Goal: Task Accomplishment & Management: Use online tool/utility

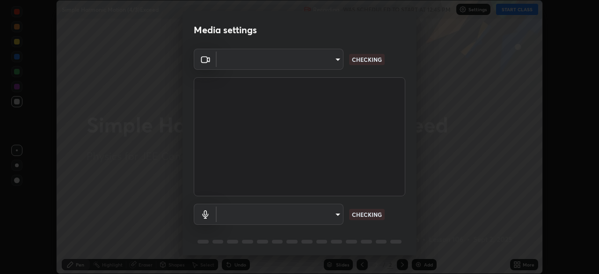
scroll to position [33, 0]
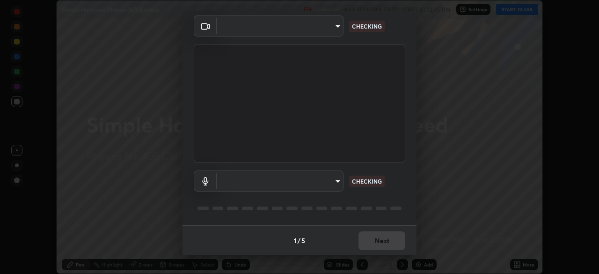
click at [329, 183] on body "Erase all Simple Harmonic Motion (4/3)Exceed Recording WAS SCHEDULED TO START A…" at bounding box center [299, 137] width 599 height 274
type input "b06fa8ff9ac4ffb7a92976e327235824ae8e01cfa839dbeb6f48655f2a6a4ac4"
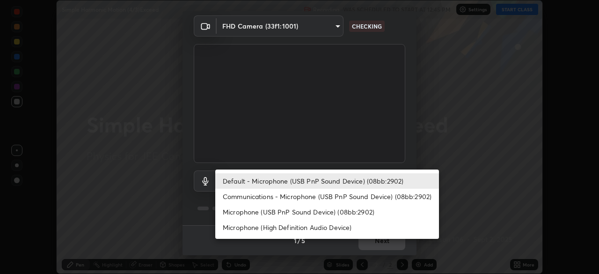
click at [306, 211] on li "Microphone (USB PnP Sound Device) (08bb:2902)" at bounding box center [327, 211] width 224 height 15
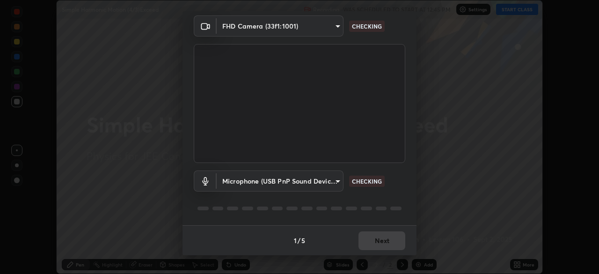
click at [314, 188] on body "Erase all Simple Harmonic Motion (4/3)Exceed Recording WAS SCHEDULED TO START A…" at bounding box center [299, 137] width 599 height 274
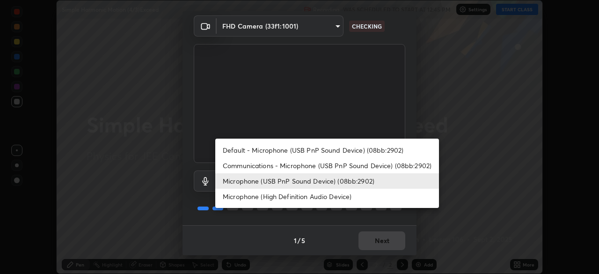
click at [333, 151] on li "Default - Microphone (USB PnP Sound Device) (08bb:2902)" at bounding box center [327, 149] width 224 height 15
type input "default"
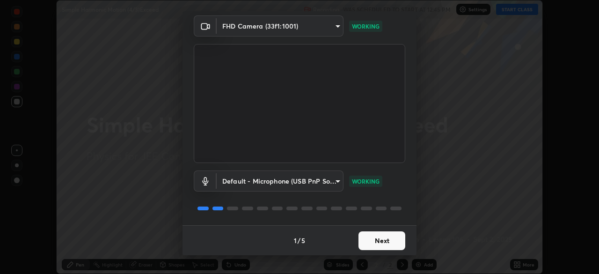
click at [385, 238] on button "Next" at bounding box center [381, 240] width 47 height 19
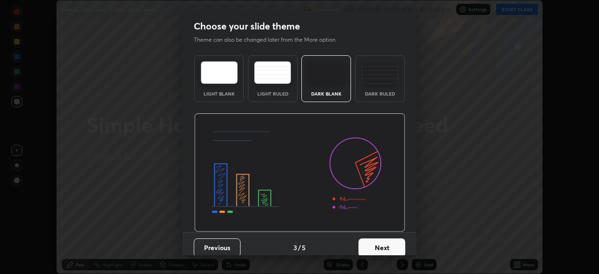
click at [382, 241] on button "Next" at bounding box center [381, 247] width 47 height 19
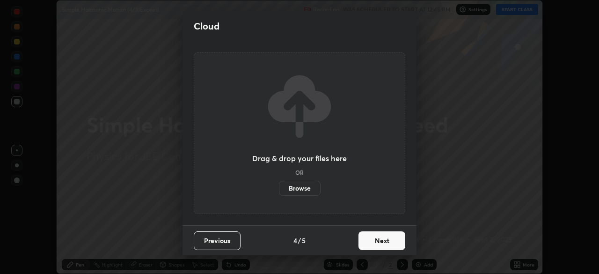
click at [388, 239] on button "Next" at bounding box center [381, 240] width 47 height 19
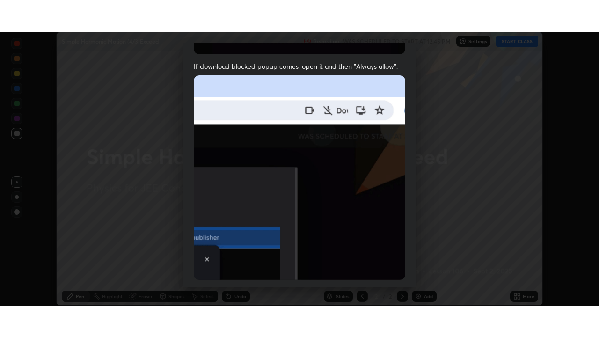
scroll to position [224, 0]
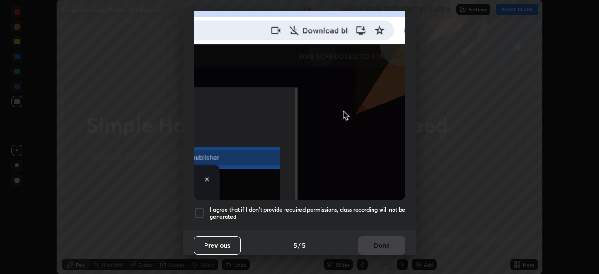
click at [381, 209] on h5 "I agree that if I don't provide required permissions, class recording will not …" at bounding box center [308, 213] width 196 height 14
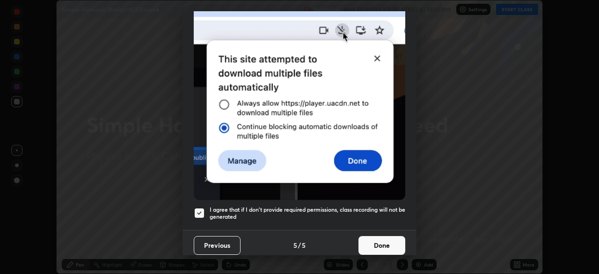
click at [376, 243] on button "Done" at bounding box center [381, 245] width 47 height 19
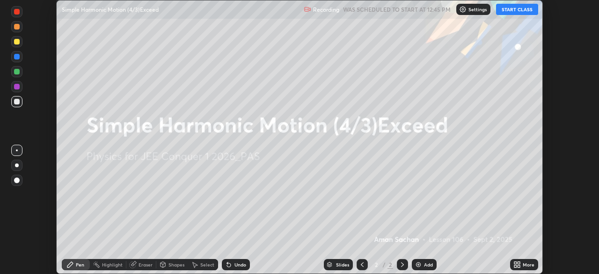
click at [527, 262] on div "More" at bounding box center [528, 264] width 12 height 5
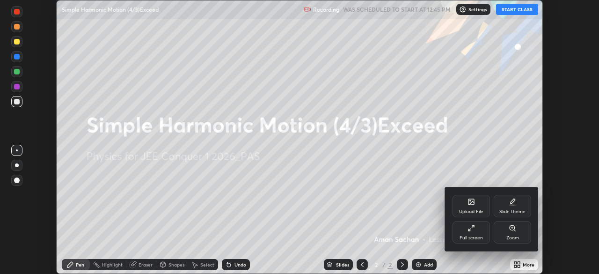
click at [466, 235] on div "Full screen" at bounding box center [470, 237] width 23 height 5
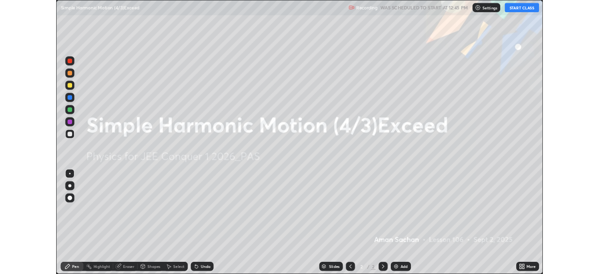
scroll to position [337, 599]
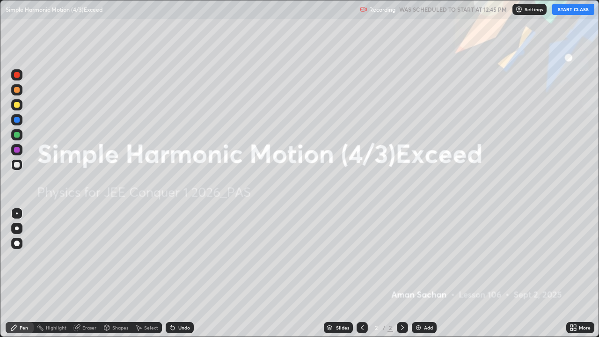
click at [573, 7] on button "START CLASS" at bounding box center [573, 9] width 42 height 11
click at [583, 273] on div "More" at bounding box center [585, 327] width 12 height 5
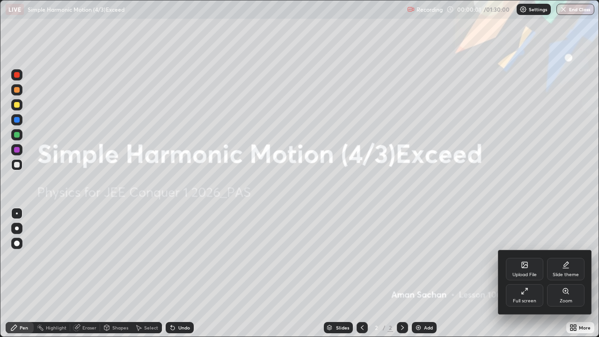
click at [573, 273] on div "Slide theme" at bounding box center [565, 274] width 26 height 5
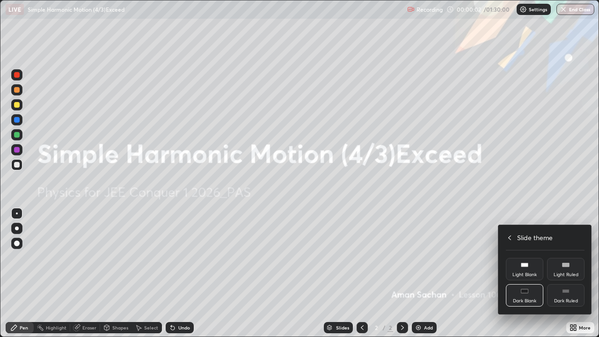
click at [567, 273] on div "Dark Ruled" at bounding box center [566, 300] width 24 height 5
click at [509, 237] on icon at bounding box center [509, 237] width 7 height 7
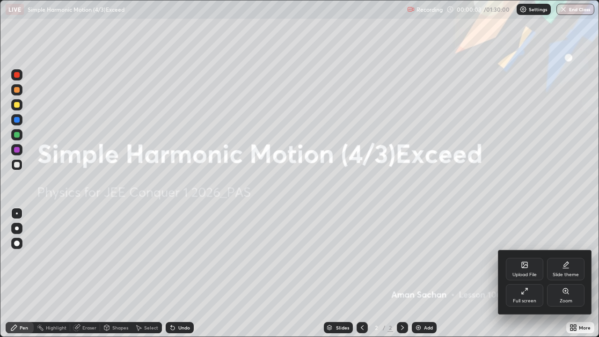
click at [511, 214] on div at bounding box center [299, 168] width 599 height 337
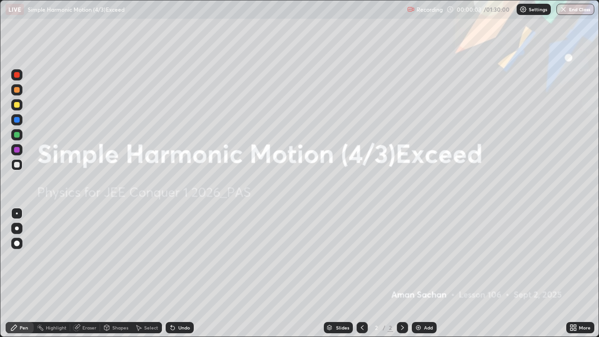
click at [425, 273] on div "Add" at bounding box center [428, 327] width 9 height 5
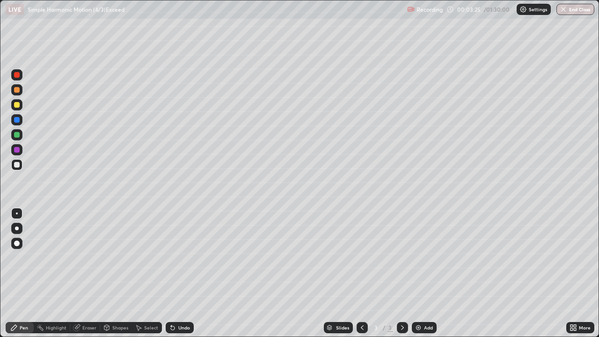
click at [17, 105] on div at bounding box center [17, 105] width 6 height 6
click at [18, 227] on div at bounding box center [17, 228] width 4 height 4
click at [116, 273] on div "Shapes" at bounding box center [120, 327] width 16 height 5
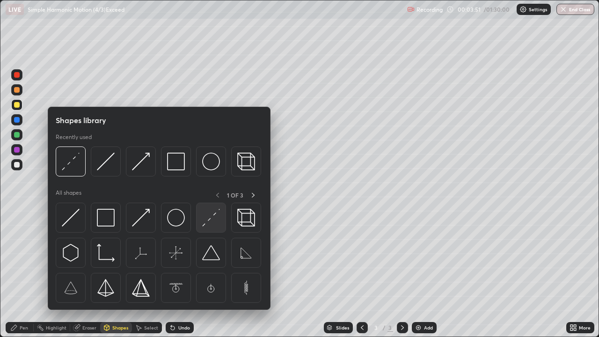
click at [209, 226] on img at bounding box center [211, 218] width 18 height 18
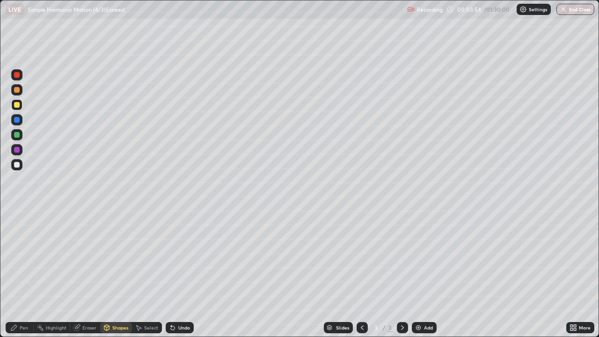
click at [23, 273] on div "Pen" at bounding box center [24, 327] width 8 height 5
click at [16, 162] on div at bounding box center [17, 165] width 6 height 6
click at [19, 136] on div at bounding box center [17, 135] width 6 height 6
click at [16, 164] on div at bounding box center [17, 165] width 6 height 6
click at [20, 106] on div at bounding box center [16, 104] width 11 height 11
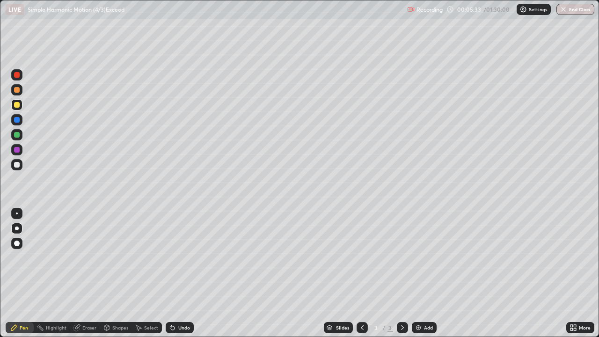
click at [104, 273] on icon at bounding box center [106, 328] width 5 height 6
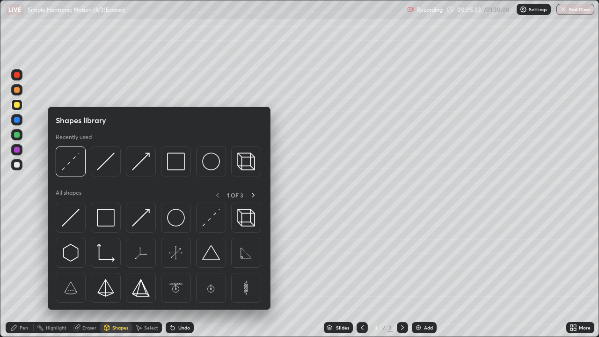
click at [209, 220] on img at bounding box center [211, 218] width 18 height 18
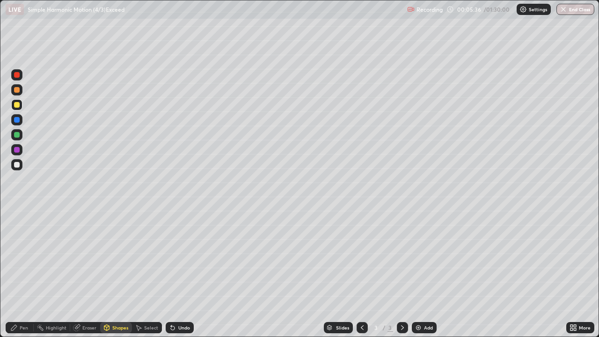
click at [25, 273] on div "Pen" at bounding box center [24, 327] width 8 height 5
click at [16, 168] on div at bounding box center [16, 164] width 11 height 11
click at [176, 273] on div "Undo" at bounding box center [180, 327] width 28 height 11
click at [116, 273] on div "Shapes" at bounding box center [120, 327] width 16 height 5
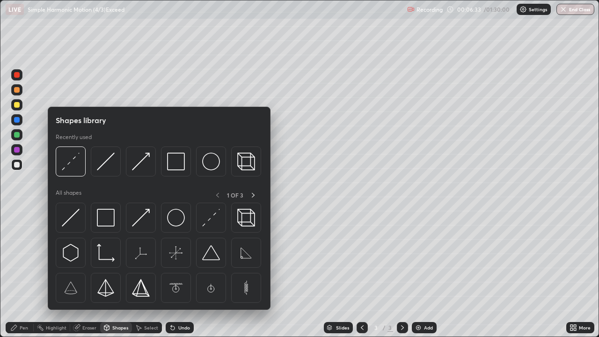
click at [102, 221] on img at bounding box center [106, 218] width 18 height 18
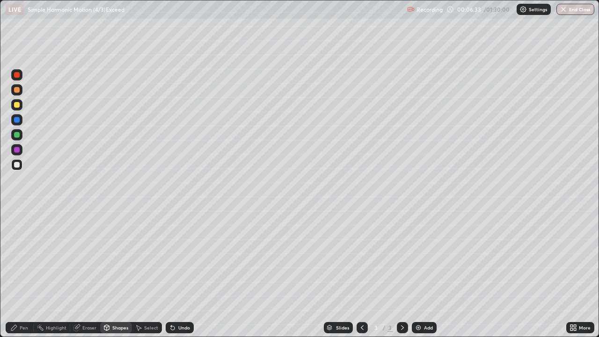
click at [21, 154] on div at bounding box center [16, 149] width 11 height 11
click at [18, 273] on div "Pen" at bounding box center [20, 327] width 28 height 11
click at [17, 105] on div at bounding box center [17, 105] width 6 height 6
click at [17, 165] on div at bounding box center [17, 165] width 6 height 6
click at [90, 273] on div "Eraser" at bounding box center [89, 327] width 14 height 5
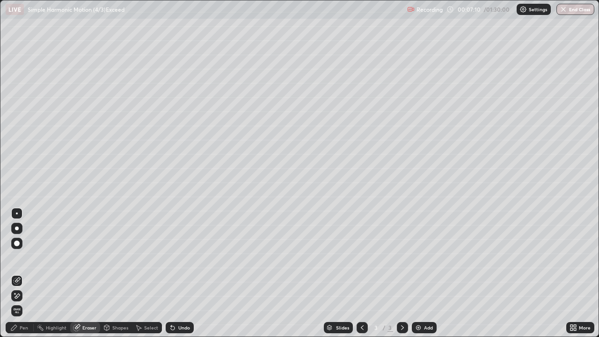
click at [27, 273] on div "Pen" at bounding box center [24, 327] width 8 height 5
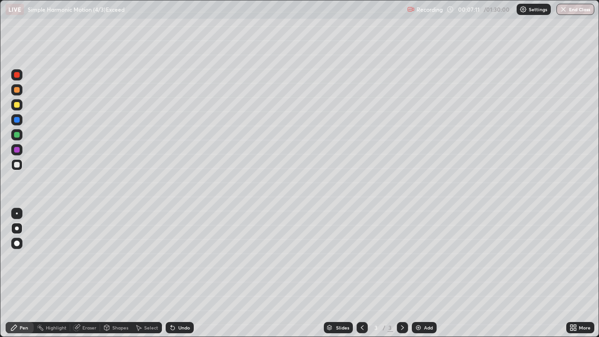
click at [18, 168] on div at bounding box center [16, 164] width 11 height 11
click at [146, 273] on div "Select" at bounding box center [151, 327] width 14 height 5
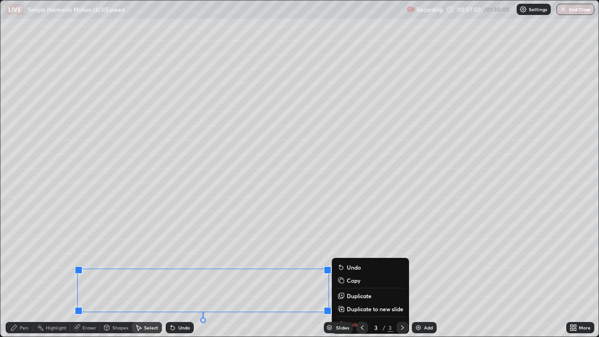
click at [148, 273] on div "Select" at bounding box center [151, 327] width 14 height 5
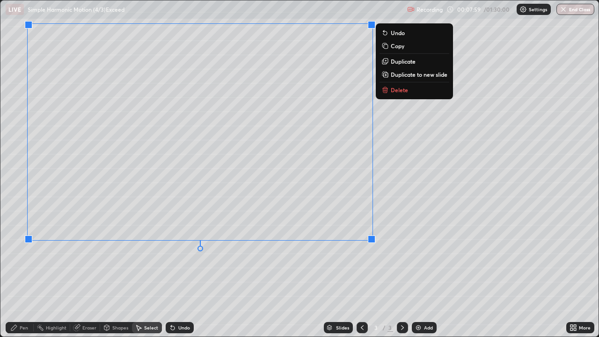
click at [40, 273] on div "0 ° Undo Copy Duplicate Duplicate to new slide Delete" at bounding box center [299, 168] width 598 height 336
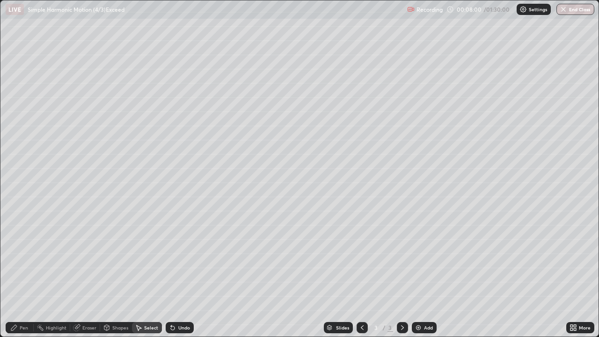
click at [22, 273] on div "Pen" at bounding box center [20, 327] width 28 height 11
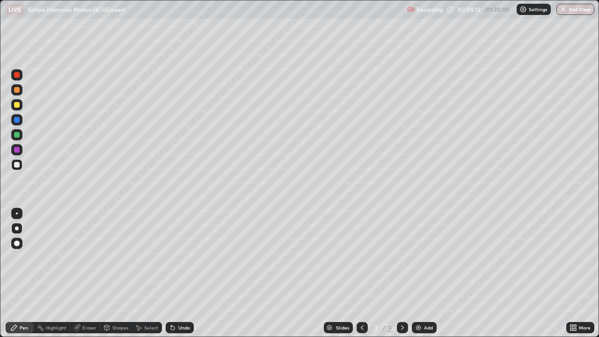
click at [178, 273] on div "Undo" at bounding box center [184, 327] width 12 height 5
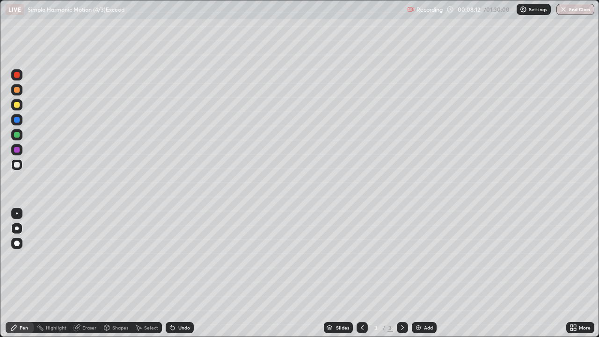
click at [179, 273] on div "Undo" at bounding box center [184, 327] width 12 height 5
click at [180, 273] on div "Undo" at bounding box center [184, 327] width 12 height 5
click at [15, 136] on div at bounding box center [17, 135] width 6 height 6
click at [21, 169] on div at bounding box center [16, 164] width 11 height 11
click at [112, 273] on div "Shapes" at bounding box center [120, 327] width 16 height 5
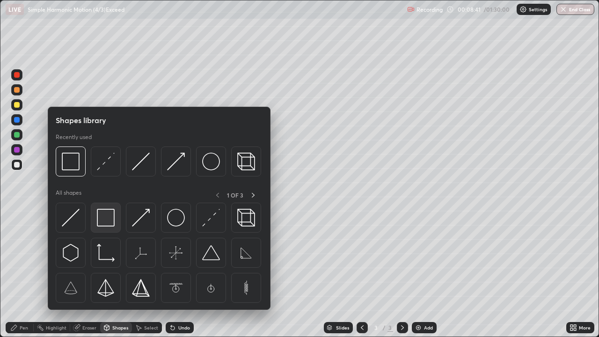
click at [109, 218] on img at bounding box center [106, 218] width 18 height 18
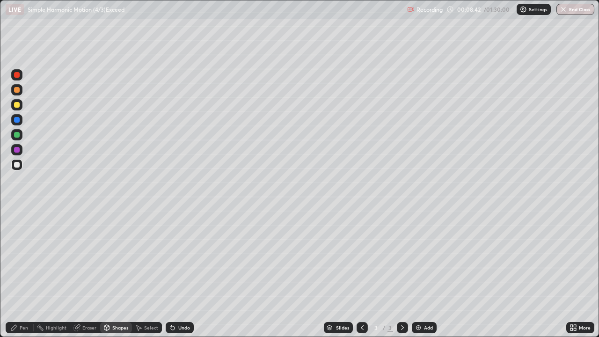
click at [19, 150] on div at bounding box center [17, 150] width 6 height 6
click at [15, 273] on icon at bounding box center [13, 327] width 7 height 7
click at [18, 105] on div at bounding box center [17, 105] width 6 height 6
click at [18, 133] on div at bounding box center [17, 135] width 6 height 6
click at [21, 163] on div at bounding box center [16, 164] width 11 height 11
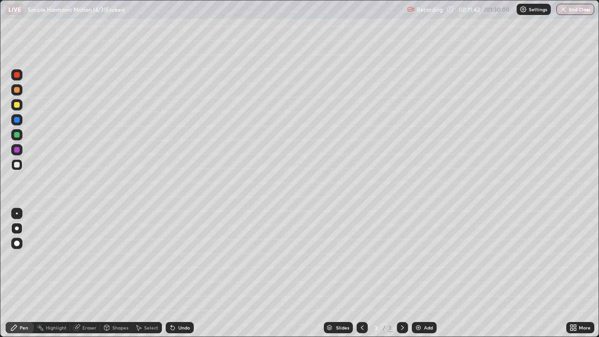
click at [16, 122] on div at bounding box center [17, 120] width 6 height 6
click at [15, 149] on div at bounding box center [17, 150] width 6 height 6
click at [17, 164] on div at bounding box center [17, 165] width 6 height 6
click at [16, 133] on div at bounding box center [17, 135] width 6 height 6
click at [19, 164] on div at bounding box center [17, 165] width 6 height 6
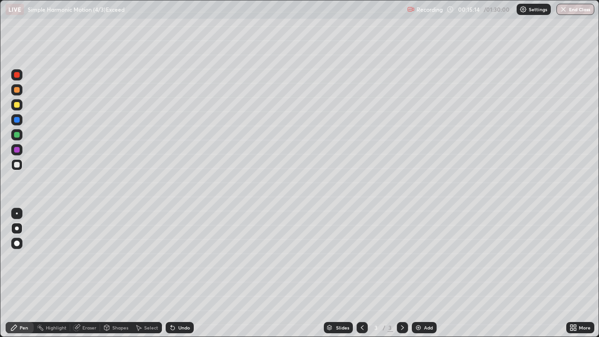
click at [16, 152] on div at bounding box center [17, 150] width 6 height 6
click at [19, 120] on div at bounding box center [17, 120] width 6 height 6
click at [420, 273] on img at bounding box center [417, 327] width 7 height 7
click at [17, 105] on div at bounding box center [17, 105] width 6 height 6
click at [16, 164] on div at bounding box center [17, 165] width 6 height 6
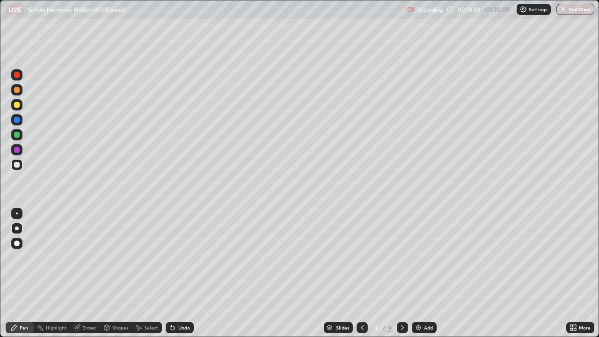
click at [80, 273] on div "Eraser" at bounding box center [85, 327] width 30 height 11
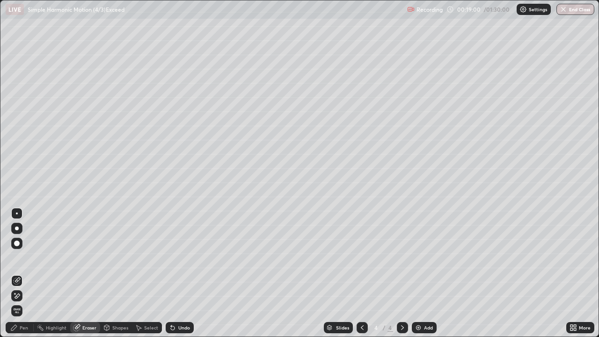
click at [29, 273] on div "Pen" at bounding box center [20, 327] width 28 height 11
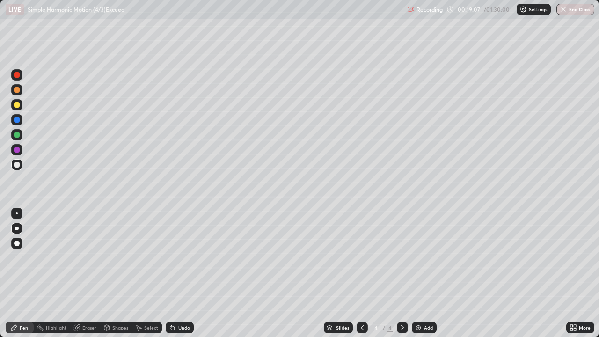
click at [16, 105] on div at bounding box center [17, 105] width 6 height 6
click at [17, 163] on div at bounding box center [17, 165] width 6 height 6
click at [18, 107] on div at bounding box center [17, 105] width 6 height 6
click at [174, 273] on icon at bounding box center [172, 327] width 7 height 7
click at [19, 169] on div at bounding box center [16, 164] width 11 height 11
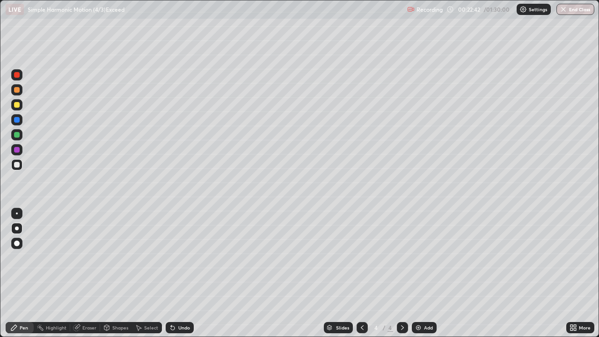
click at [141, 273] on icon at bounding box center [138, 327] width 7 height 7
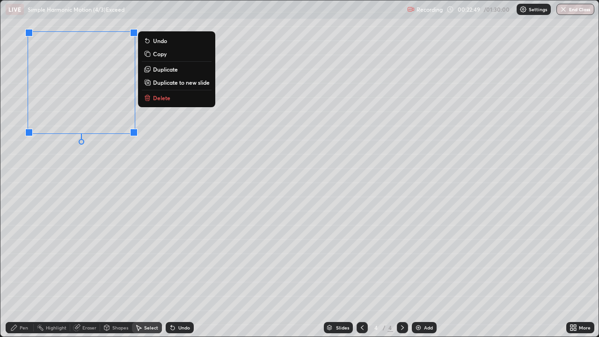
click at [94, 193] on div "0 ° Undo Copy Duplicate Duplicate to new slide Delete" at bounding box center [299, 168] width 598 height 336
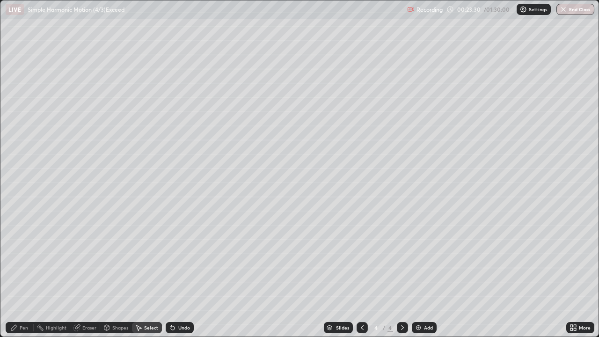
click at [19, 273] on div "Pen" at bounding box center [20, 327] width 28 height 11
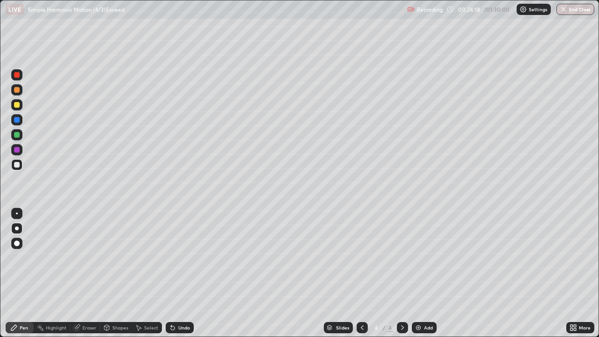
click at [175, 273] on div "Undo" at bounding box center [180, 327] width 28 height 11
click at [178, 273] on div "Undo" at bounding box center [184, 327] width 12 height 5
click at [176, 273] on div "Undo" at bounding box center [180, 327] width 28 height 11
click at [18, 150] on div at bounding box center [17, 150] width 6 height 6
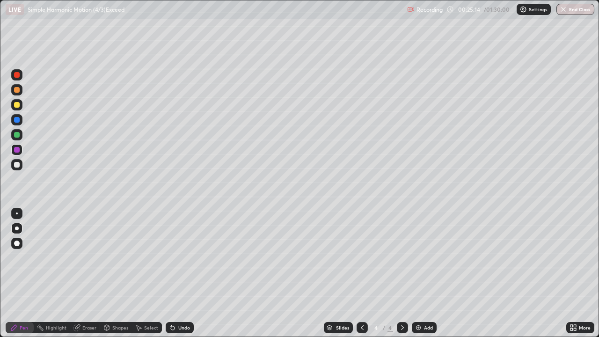
click at [17, 165] on div at bounding box center [17, 165] width 6 height 6
click at [574, 273] on icon at bounding box center [574, 326] width 2 height 2
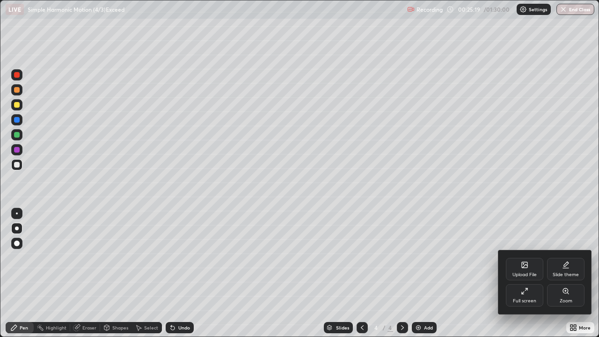
click at [531, 273] on div "Full screen" at bounding box center [524, 295] width 37 height 22
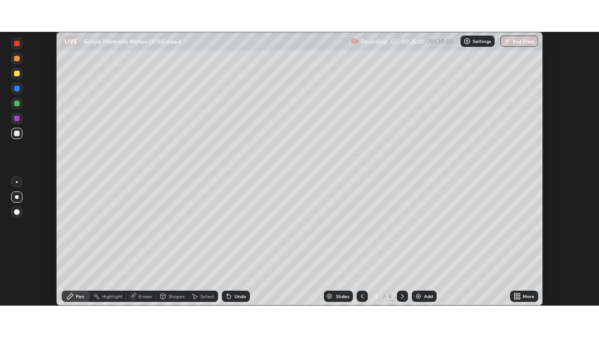
scroll to position [46497, 46172]
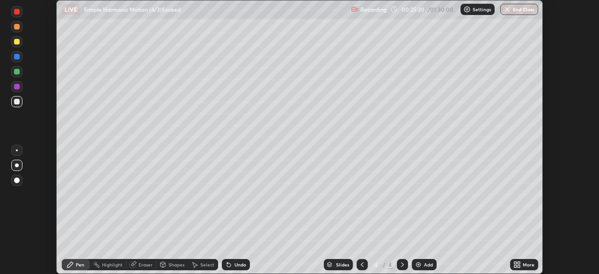
click at [524, 265] on div "More" at bounding box center [528, 264] width 12 height 5
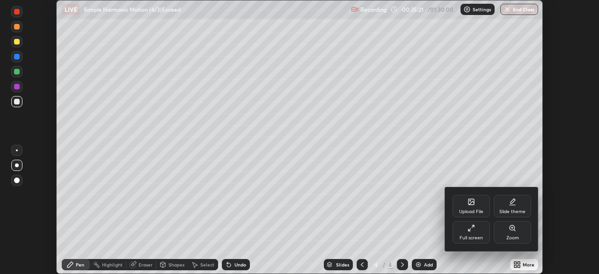
click at [476, 231] on div "Full screen" at bounding box center [470, 232] width 37 height 22
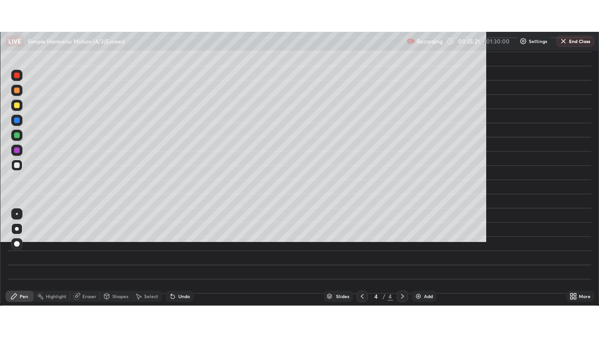
scroll to position [337, 599]
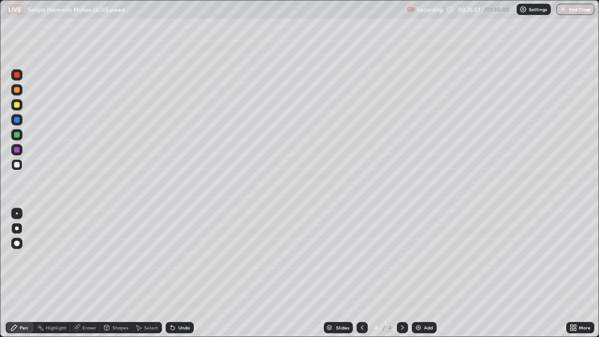
click at [87, 273] on div "Eraser" at bounding box center [89, 327] width 14 height 5
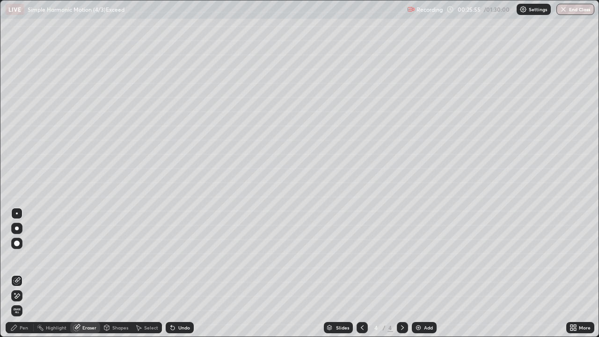
click at [30, 273] on div "Pen" at bounding box center [20, 327] width 28 height 11
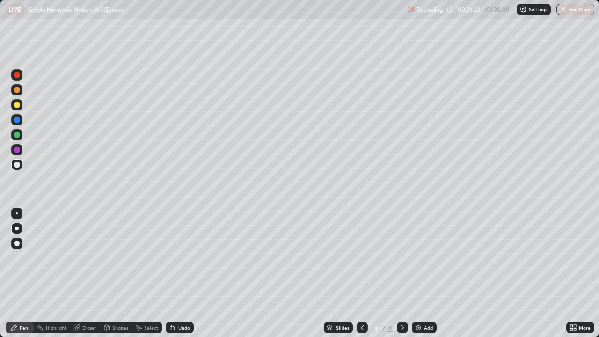
click at [171, 273] on icon at bounding box center [173, 328] width 4 height 4
click at [15, 147] on div at bounding box center [17, 150] width 6 height 6
click at [178, 273] on div "Undo" at bounding box center [184, 327] width 12 height 5
click at [16, 164] on div at bounding box center [17, 165] width 6 height 6
click at [427, 273] on div "Add" at bounding box center [424, 327] width 25 height 11
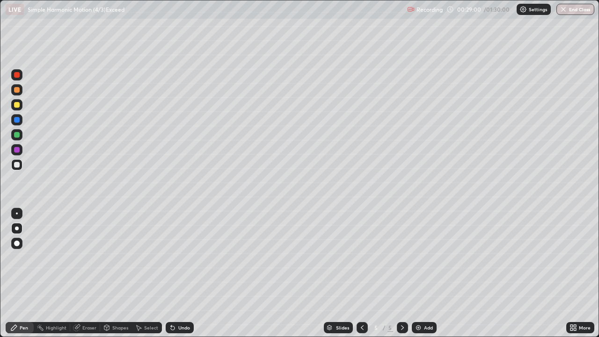
click at [17, 105] on div at bounding box center [17, 105] width 6 height 6
click at [22, 167] on div at bounding box center [16, 164] width 11 height 11
click at [178, 273] on div "Undo" at bounding box center [184, 327] width 12 height 5
click at [17, 135] on div at bounding box center [17, 135] width 6 height 6
click at [17, 165] on div at bounding box center [17, 165] width 6 height 6
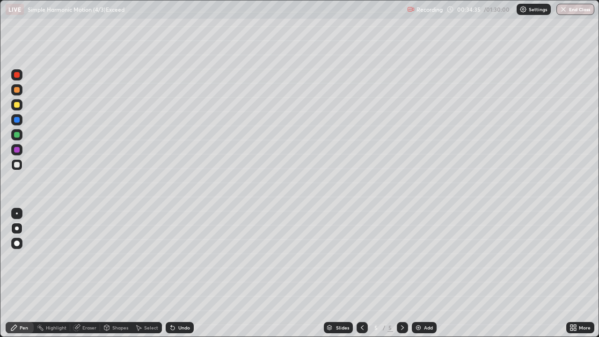
click at [83, 273] on div "Eraser" at bounding box center [85, 327] width 30 height 11
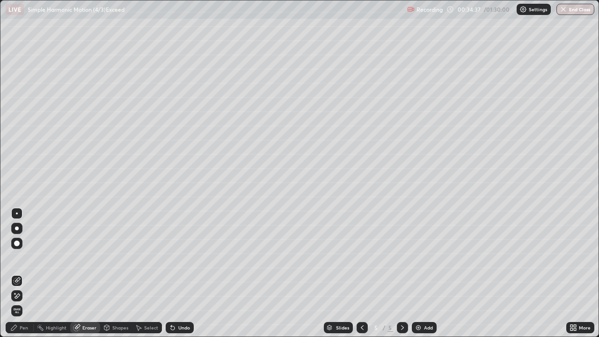
click at [22, 273] on div "Pen" at bounding box center [24, 327] width 8 height 5
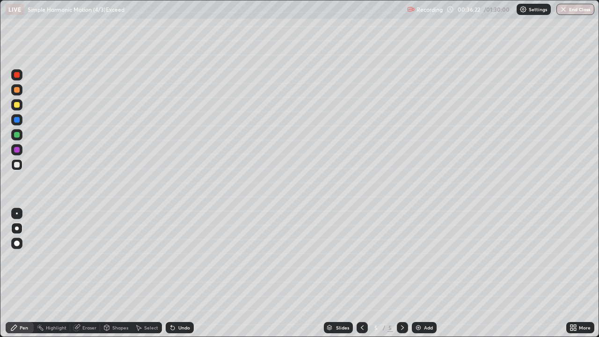
click at [17, 105] on div at bounding box center [17, 105] width 6 height 6
click at [420, 273] on img at bounding box center [417, 327] width 7 height 7
click at [118, 273] on div "Shapes" at bounding box center [120, 327] width 16 height 5
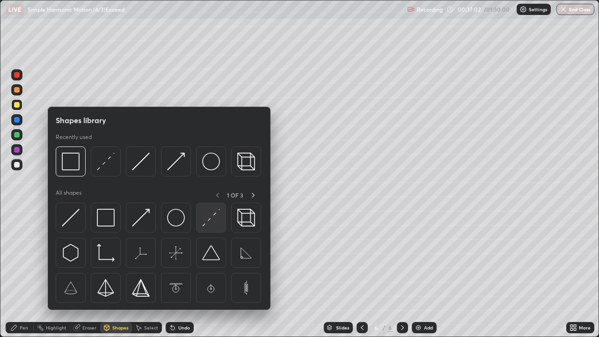
click at [213, 220] on img at bounding box center [211, 218] width 18 height 18
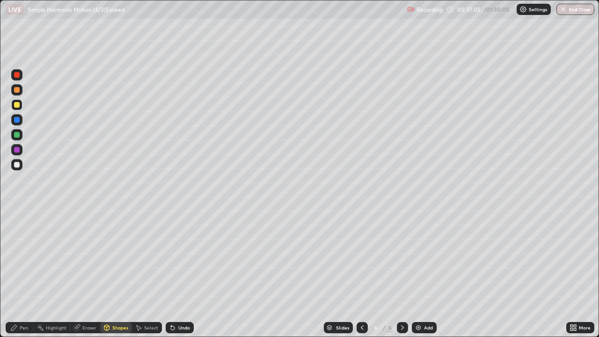
click at [107, 273] on icon at bounding box center [107, 328] width 0 height 3
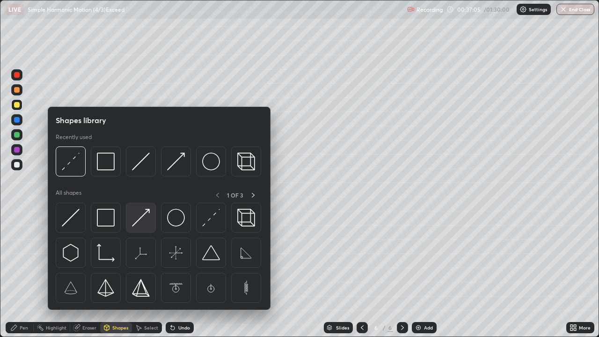
click at [139, 222] on img at bounding box center [141, 218] width 18 height 18
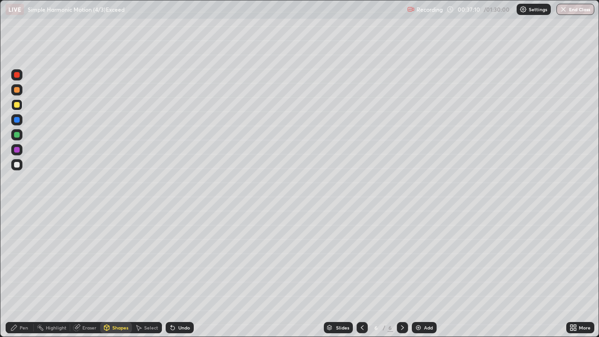
click at [21, 273] on div "Pen" at bounding box center [24, 327] width 8 height 5
click at [17, 163] on div at bounding box center [17, 165] width 6 height 6
click at [178, 273] on div "Undo" at bounding box center [184, 327] width 12 height 5
click at [19, 137] on div at bounding box center [17, 135] width 6 height 6
click at [112, 273] on div "Shapes" at bounding box center [120, 327] width 16 height 5
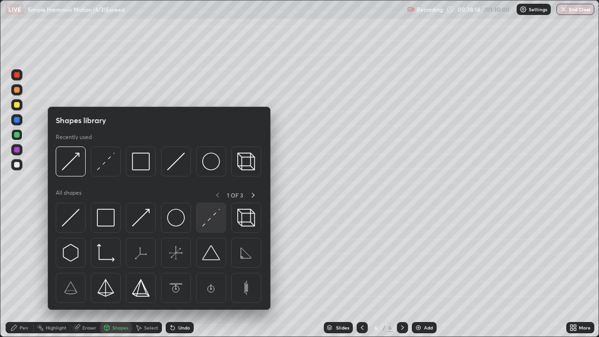
click at [214, 227] on div at bounding box center [211, 218] width 30 height 30
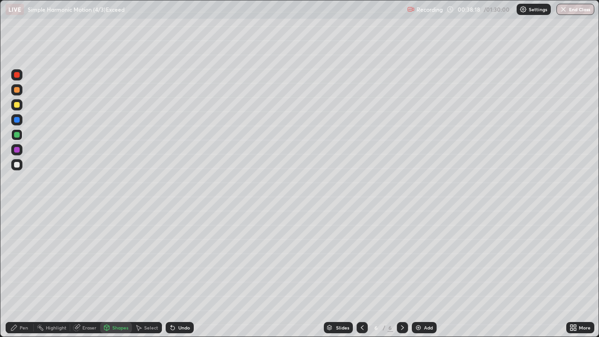
click at [23, 273] on div "Pen" at bounding box center [24, 327] width 8 height 5
click at [16, 145] on div at bounding box center [16, 149] width 11 height 11
click at [19, 166] on div at bounding box center [17, 165] width 6 height 6
click at [19, 109] on div at bounding box center [16, 104] width 11 height 11
click at [22, 163] on div at bounding box center [16, 164] width 11 height 11
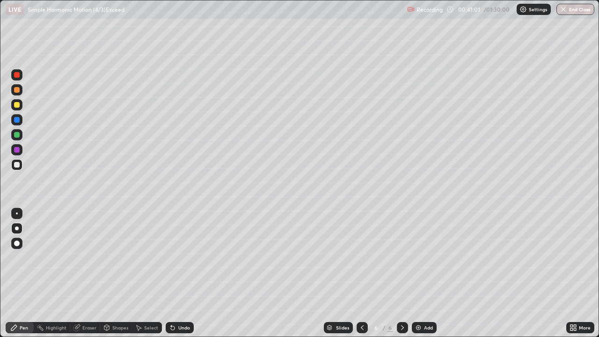
click at [19, 104] on div at bounding box center [17, 105] width 6 height 6
click at [15, 166] on div at bounding box center [17, 165] width 6 height 6
click at [416, 273] on img at bounding box center [417, 327] width 7 height 7
click at [17, 106] on div at bounding box center [17, 105] width 6 height 6
click at [114, 273] on div "Shapes" at bounding box center [120, 327] width 16 height 5
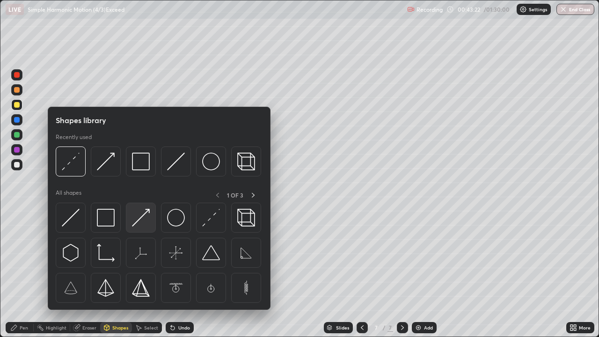
click at [145, 223] on img at bounding box center [141, 218] width 18 height 18
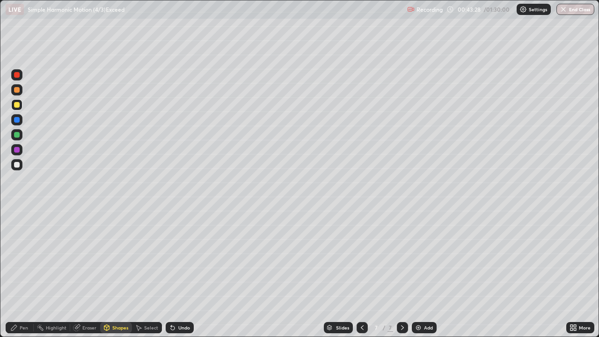
click at [20, 273] on div "Pen" at bounding box center [20, 327] width 28 height 11
click at [120, 273] on div "Shapes" at bounding box center [120, 327] width 16 height 5
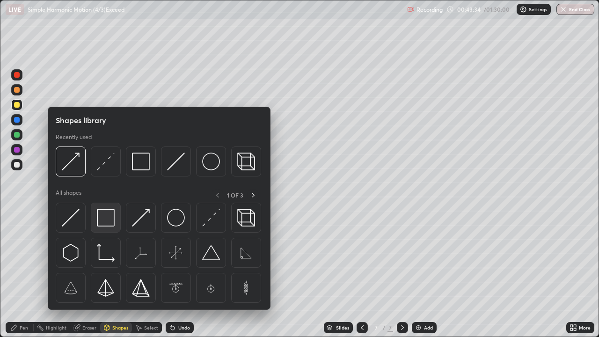
click at [106, 214] on img at bounding box center [106, 218] width 18 height 18
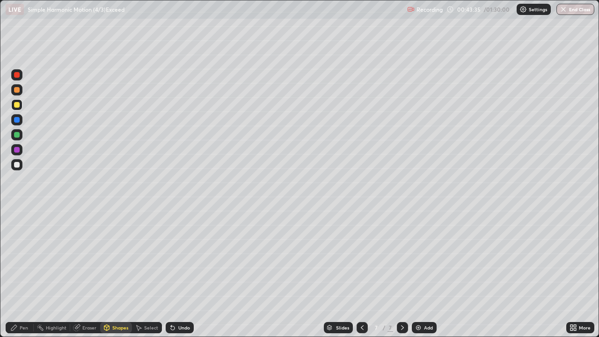
click at [17, 134] on div at bounding box center [17, 135] width 6 height 6
click at [119, 273] on div "Shapes" at bounding box center [120, 327] width 16 height 5
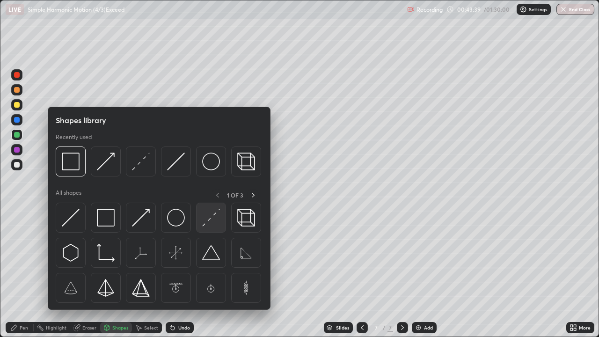
click at [210, 222] on img at bounding box center [211, 218] width 18 height 18
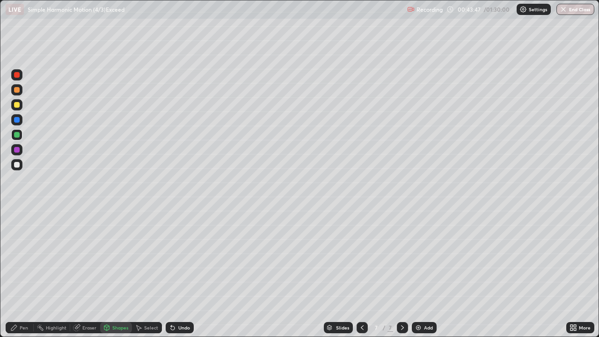
click at [18, 273] on div "Pen" at bounding box center [20, 327] width 28 height 11
click at [179, 273] on div "Undo" at bounding box center [180, 327] width 28 height 11
click at [18, 163] on div at bounding box center [17, 165] width 6 height 6
click at [19, 104] on div at bounding box center [17, 105] width 6 height 6
click at [18, 163] on div at bounding box center [17, 165] width 6 height 6
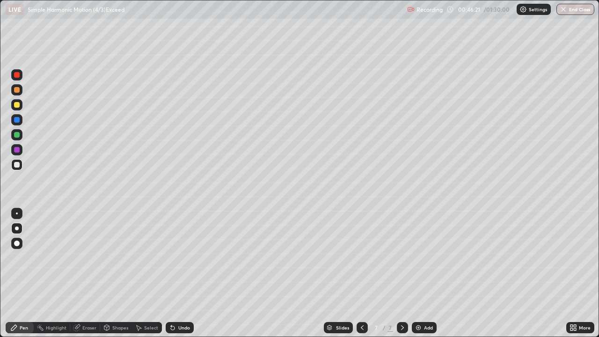
click at [20, 134] on div at bounding box center [16, 134] width 11 height 11
click at [16, 165] on div at bounding box center [17, 165] width 6 height 6
click at [17, 151] on div at bounding box center [17, 150] width 6 height 6
click at [18, 165] on div at bounding box center [17, 165] width 6 height 6
click at [15, 165] on div at bounding box center [17, 165] width 6 height 6
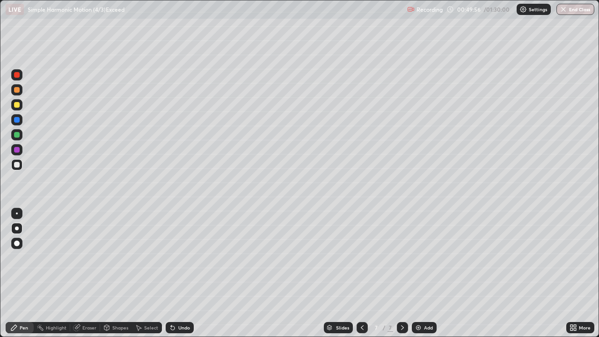
click at [19, 135] on div at bounding box center [17, 135] width 6 height 6
click at [14, 165] on div at bounding box center [17, 165] width 6 height 6
click at [85, 273] on div "Eraser" at bounding box center [85, 327] width 30 height 11
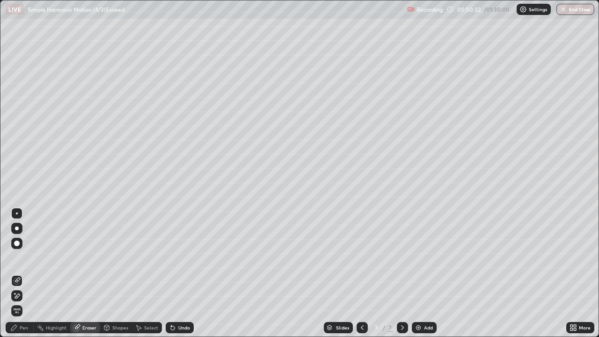
click at [30, 273] on div "Pen" at bounding box center [20, 327] width 28 height 11
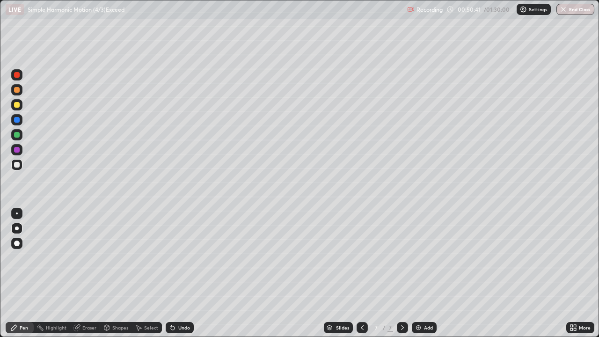
click at [87, 273] on div "Eraser" at bounding box center [89, 327] width 14 height 5
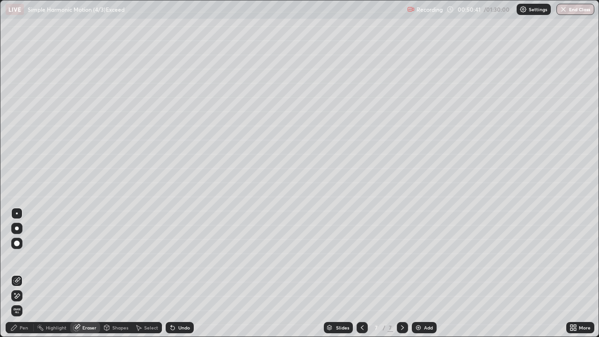
click at [19, 273] on icon at bounding box center [16, 296] width 7 height 8
click at [18, 273] on div "Pen" at bounding box center [20, 327] width 28 height 11
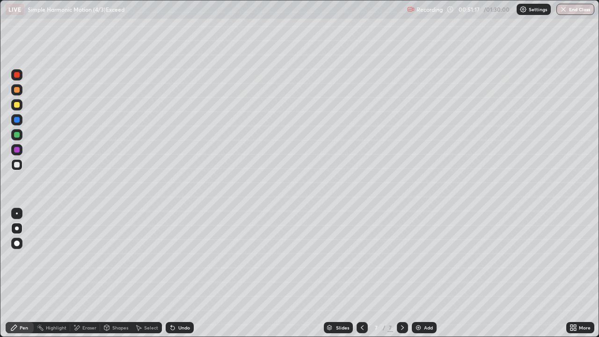
click at [17, 151] on div at bounding box center [17, 150] width 6 height 6
click at [18, 164] on div at bounding box center [17, 165] width 6 height 6
click at [16, 151] on div at bounding box center [17, 150] width 6 height 6
click at [17, 164] on div at bounding box center [17, 165] width 6 height 6
click at [83, 273] on div "Eraser" at bounding box center [85, 327] width 30 height 11
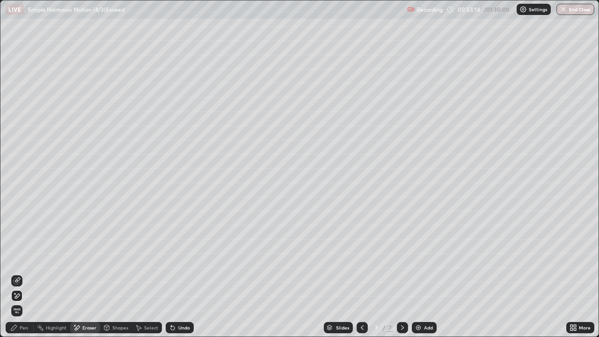
click at [16, 273] on icon at bounding box center [14, 328] width 6 height 6
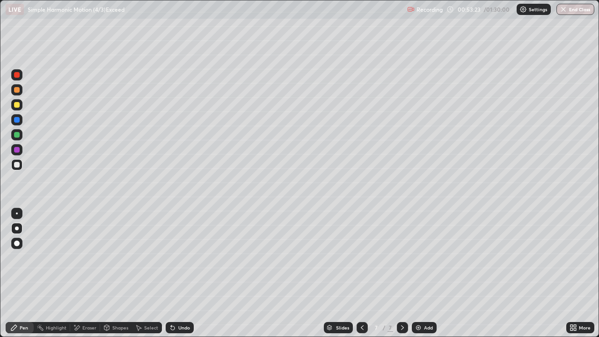
click at [18, 119] on div at bounding box center [17, 120] width 6 height 6
click at [17, 162] on div at bounding box center [17, 165] width 6 height 6
click at [87, 273] on div "Eraser" at bounding box center [89, 327] width 14 height 5
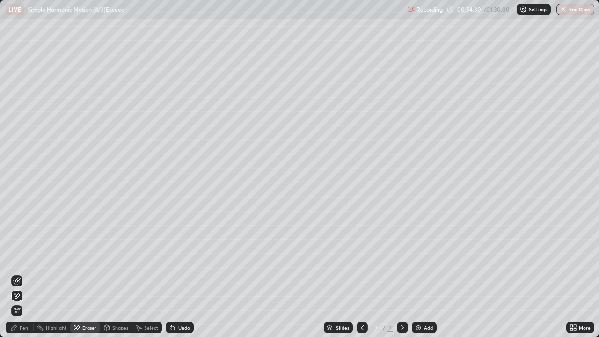
click at [24, 273] on div "Pen" at bounding box center [24, 327] width 8 height 5
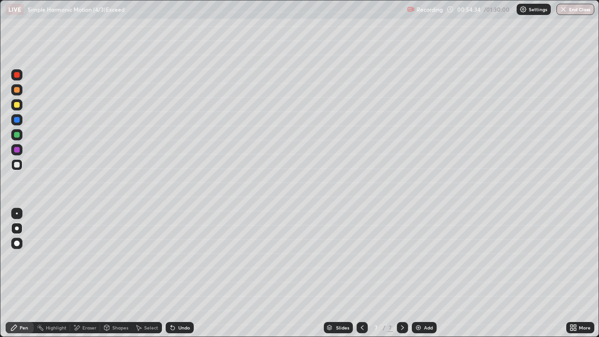
click at [17, 148] on div at bounding box center [17, 150] width 6 height 6
click at [15, 169] on div at bounding box center [16, 164] width 11 height 11
click at [14, 149] on div at bounding box center [16, 149] width 11 height 11
click at [81, 273] on div "Eraser" at bounding box center [85, 327] width 30 height 11
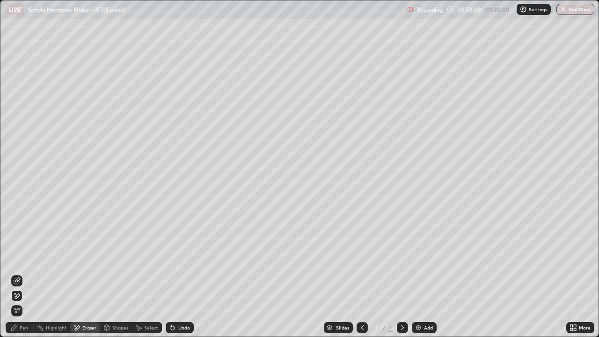
click at [18, 273] on icon at bounding box center [16, 280] width 7 height 7
click at [177, 273] on div "Undo" at bounding box center [180, 327] width 28 height 11
click at [25, 273] on div "Pen" at bounding box center [24, 327] width 8 height 5
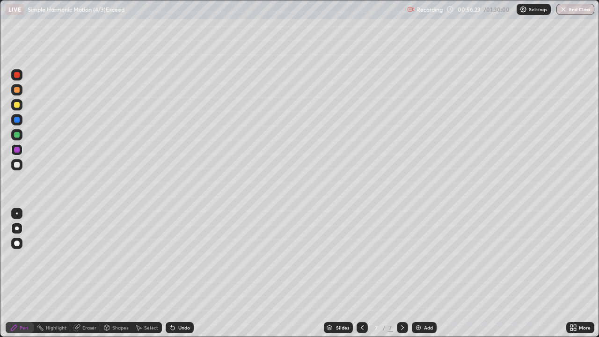
click at [18, 242] on div at bounding box center [17, 243] width 6 height 6
click at [17, 166] on div at bounding box center [17, 165] width 6 height 6
click at [17, 228] on div at bounding box center [17, 228] width 4 height 4
click at [16, 168] on div at bounding box center [16, 164] width 11 height 11
click at [361, 273] on icon at bounding box center [361, 327] width 7 height 7
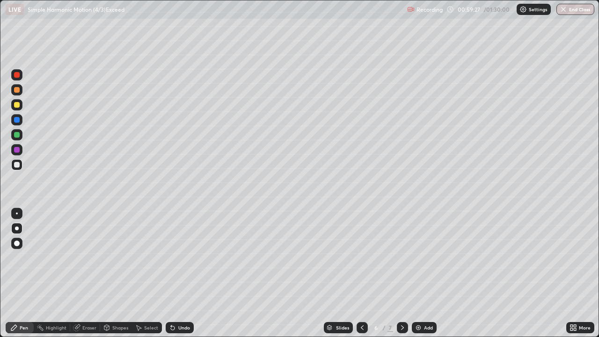
click at [82, 273] on div "Eraser" at bounding box center [89, 327] width 14 height 5
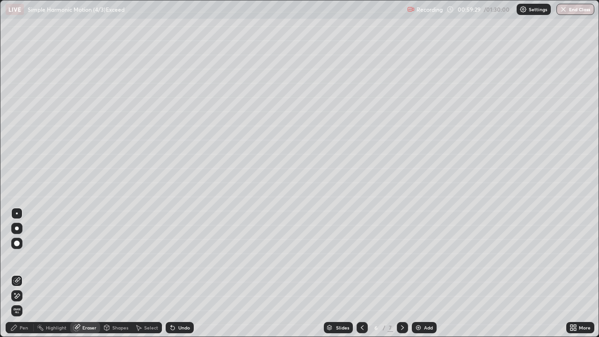
click at [18, 273] on icon at bounding box center [16, 296] width 7 height 8
click at [15, 273] on icon at bounding box center [14, 328] width 6 height 6
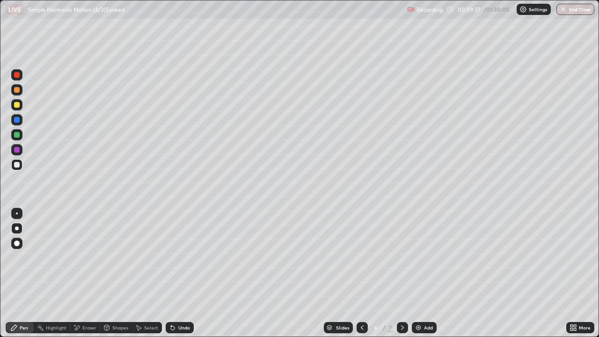
click at [180, 273] on div "Undo" at bounding box center [184, 327] width 12 height 5
click at [402, 273] on icon at bounding box center [401, 327] width 7 height 7
click at [80, 273] on div "Eraser" at bounding box center [85, 327] width 30 height 11
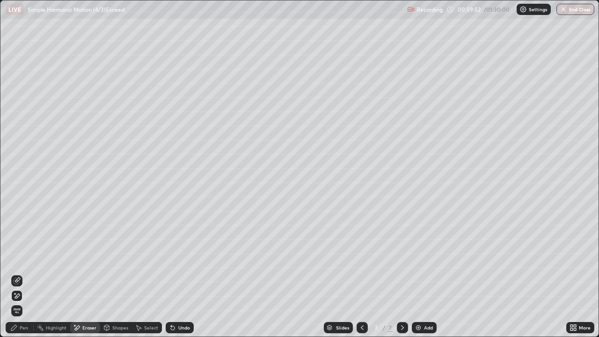
click at [19, 273] on div "Pen" at bounding box center [20, 327] width 28 height 11
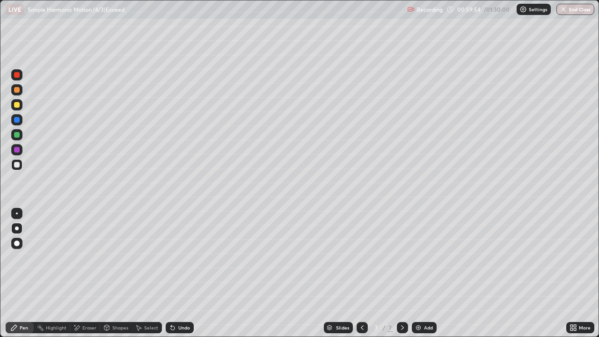
click at [175, 273] on icon at bounding box center [172, 327] width 7 height 7
click at [179, 273] on div "Undo" at bounding box center [184, 327] width 12 height 5
click at [178, 273] on div "Undo" at bounding box center [184, 327] width 12 height 5
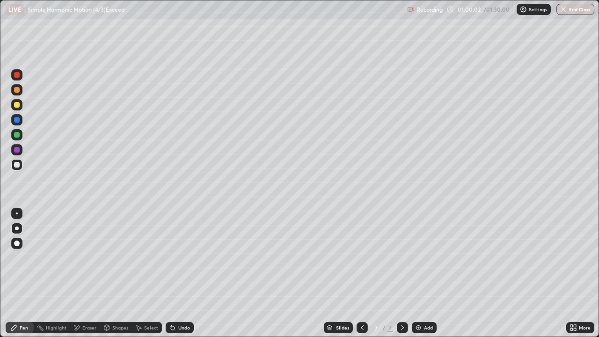
click at [178, 273] on div "Undo" at bounding box center [184, 327] width 12 height 5
click at [176, 273] on div "Undo" at bounding box center [180, 327] width 28 height 11
click at [175, 273] on div "Undo" at bounding box center [180, 327] width 28 height 11
click at [178, 273] on div "Undo" at bounding box center [184, 327] width 12 height 5
click at [79, 273] on icon at bounding box center [77, 327] width 5 height 5
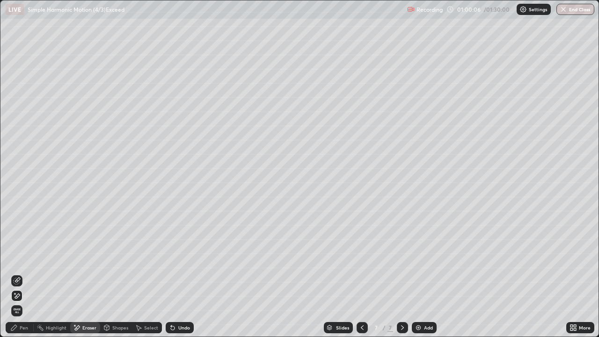
click at [21, 273] on div "Pen" at bounding box center [24, 327] width 8 height 5
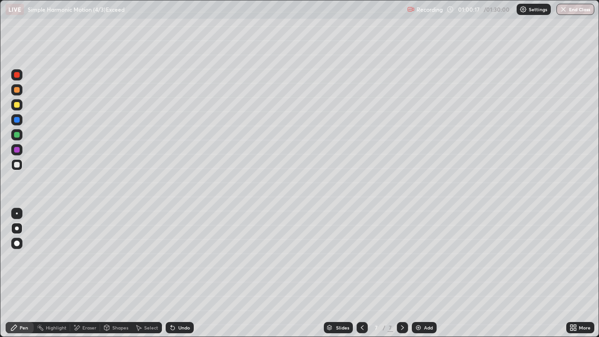
click at [362, 273] on icon at bounding box center [361, 327] width 7 height 7
click at [85, 273] on div "Eraser" at bounding box center [89, 327] width 14 height 5
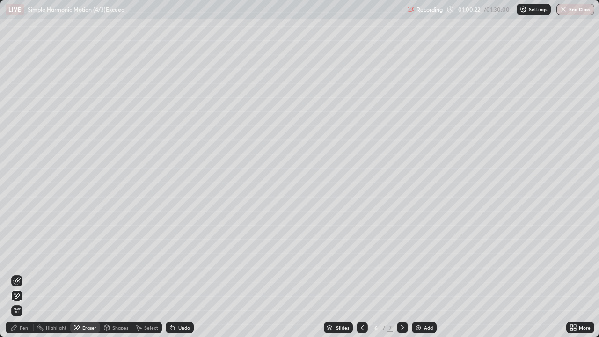
click at [19, 273] on div "Pen" at bounding box center [20, 327] width 28 height 11
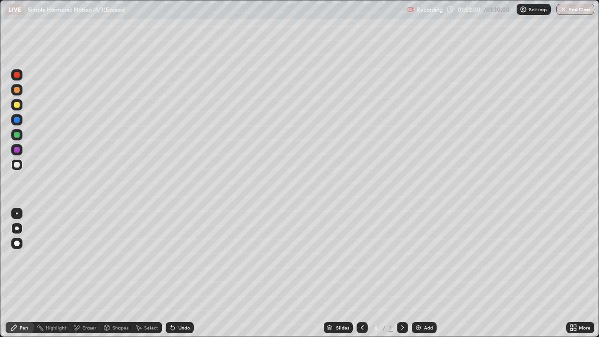
click at [16, 134] on div at bounding box center [17, 135] width 6 height 6
click at [82, 273] on div "Eraser" at bounding box center [89, 327] width 14 height 5
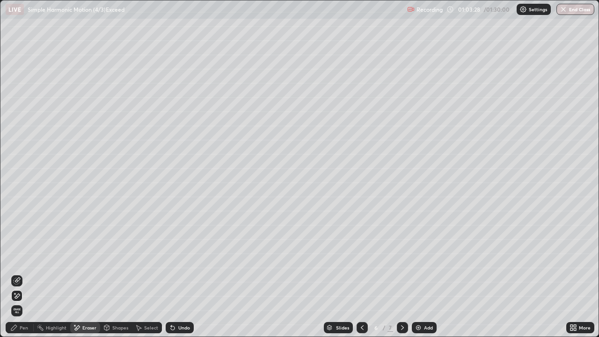
click at [17, 273] on icon at bounding box center [13, 327] width 7 height 7
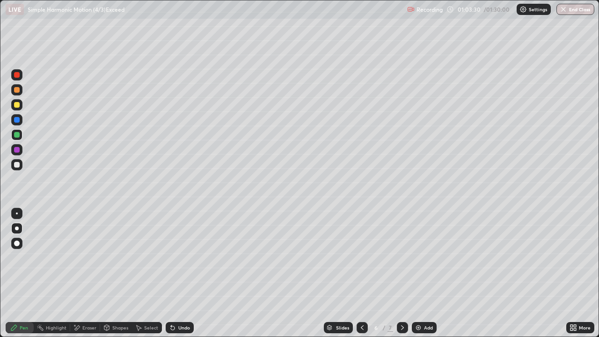
click at [20, 165] on div at bounding box center [16, 164] width 11 height 11
click at [181, 273] on div "Undo" at bounding box center [184, 327] width 12 height 5
click at [175, 273] on div "Undo" at bounding box center [180, 327] width 28 height 11
click at [176, 273] on div "Undo" at bounding box center [180, 327] width 28 height 11
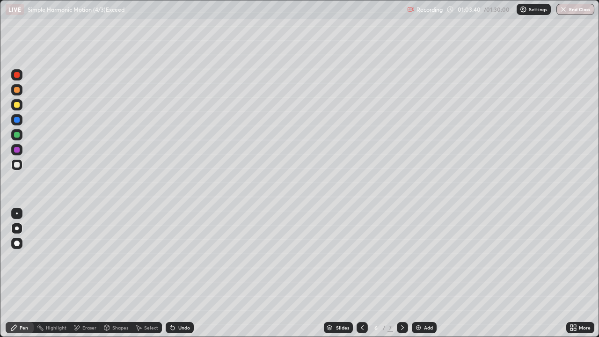
click at [183, 273] on div "Undo" at bounding box center [184, 327] width 12 height 5
click at [176, 273] on div "Undo" at bounding box center [180, 327] width 28 height 11
click at [182, 273] on div "Undo" at bounding box center [184, 327] width 12 height 5
click at [178, 273] on div "Undo" at bounding box center [184, 327] width 12 height 5
click at [400, 273] on icon at bounding box center [401, 327] width 7 height 7
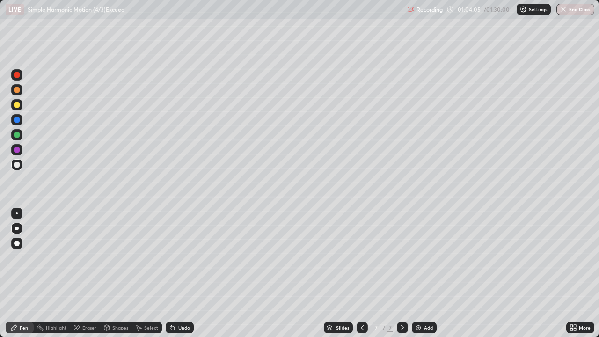
click at [360, 273] on icon at bounding box center [361, 327] width 7 height 7
click at [112, 273] on div "Shapes" at bounding box center [120, 327] width 16 height 5
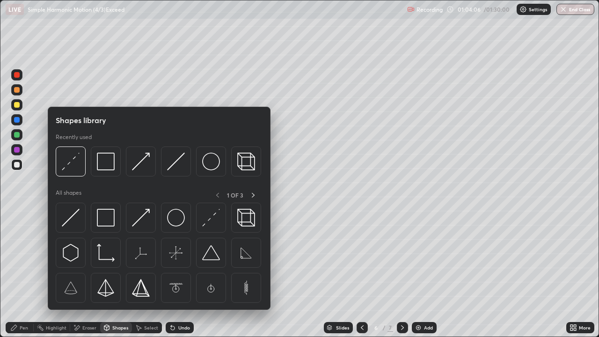
click at [85, 273] on div "Eraser" at bounding box center [89, 327] width 14 height 5
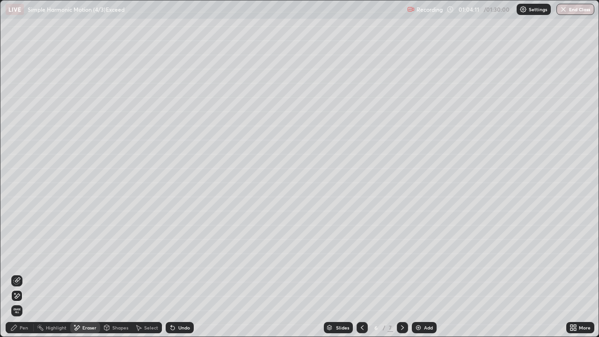
click at [18, 273] on div "Pen" at bounding box center [20, 327] width 28 height 11
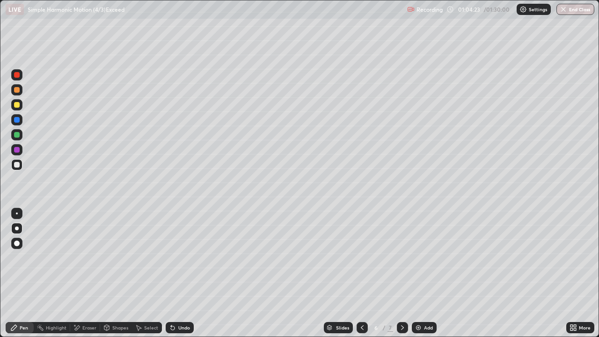
click at [402, 273] on icon at bounding box center [401, 327] width 7 height 7
click at [90, 273] on div "Eraser" at bounding box center [89, 327] width 14 height 5
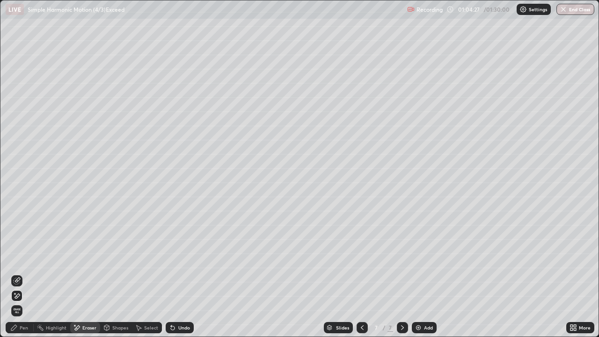
click at [18, 273] on icon at bounding box center [17, 279] width 5 height 5
click at [27, 273] on div "Pen" at bounding box center [24, 327] width 8 height 5
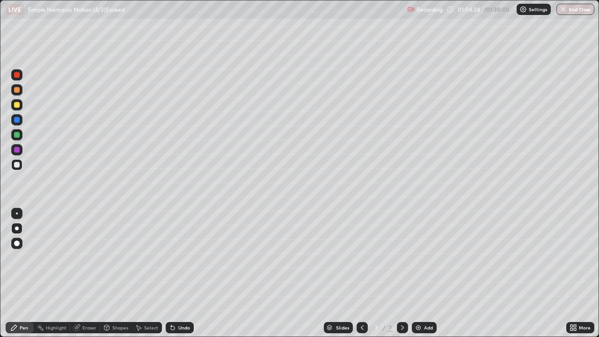
click at [17, 134] on div at bounding box center [17, 135] width 6 height 6
click at [19, 117] on div at bounding box center [17, 120] width 6 height 6
click at [16, 149] on div at bounding box center [17, 150] width 6 height 6
click at [89, 273] on div "Eraser" at bounding box center [89, 327] width 14 height 5
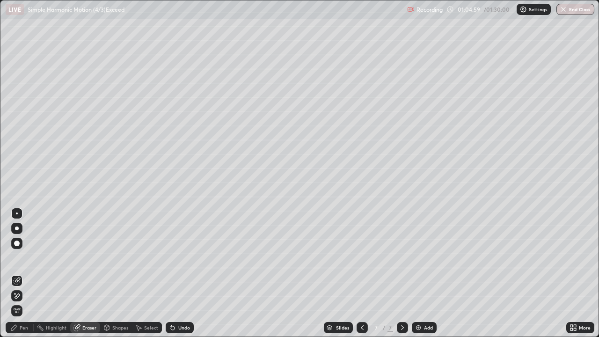
click at [361, 273] on icon at bounding box center [361, 327] width 7 height 7
click at [26, 273] on div "Pen" at bounding box center [24, 327] width 8 height 5
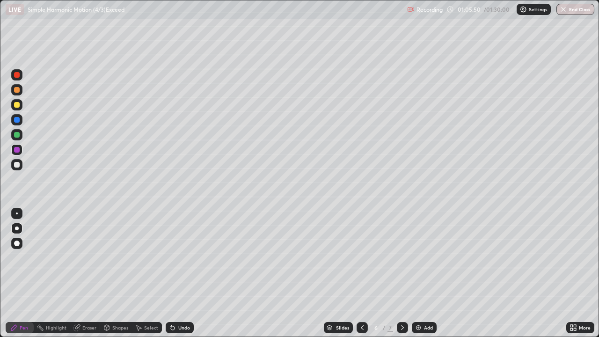
click at [19, 165] on div at bounding box center [17, 165] width 6 height 6
click at [17, 148] on div at bounding box center [17, 150] width 6 height 6
click at [402, 273] on icon at bounding box center [401, 327] width 7 height 7
click at [361, 273] on icon at bounding box center [361, 327] width 7 height 7
click at [402, 273] on icon at bounding box center [402, 327] width 3 height 5
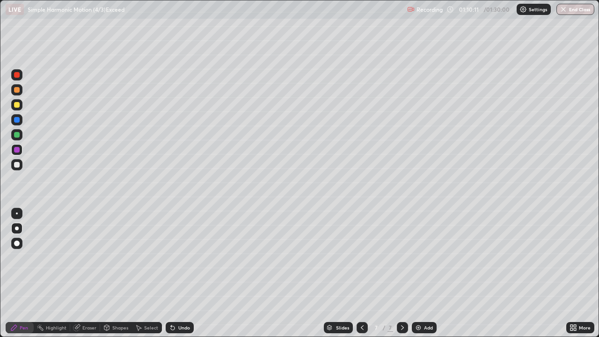
click at [87, 273] on div "Eraser" at bounding box center [89, 327] width 14 height 5
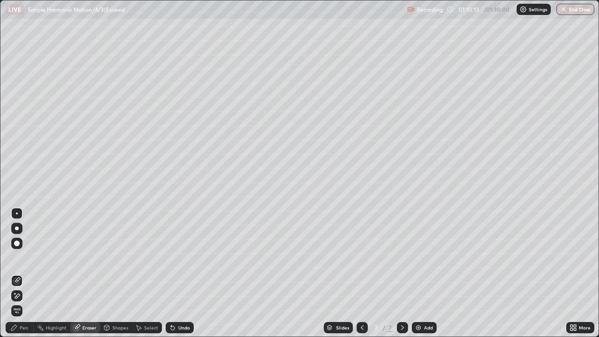
click at [25, 273] on div "Pen" at bounding box center [24, 327] width 8 height 5
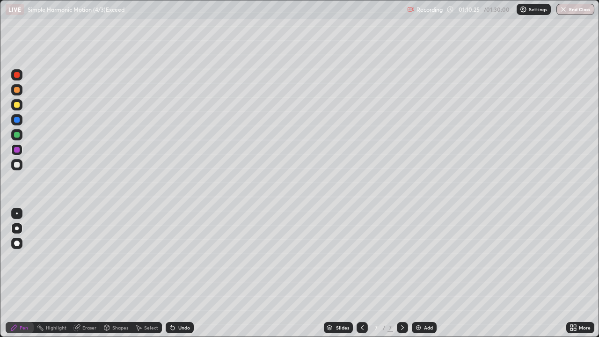
click at [221, 273] on div "Slides 7 / 7 Add" at bounding box center [380, 327] width 372 height 19
click at [223, 273] on div "Slides 7 / 7 Add" at bounding box center [380, 327] width 372 height 19
click at [261, 273] on div "Slides 7 / 7 Add" at bounding box center [380, 327] width 372 height 19
click at [275, 273] on div "Slides 7 / 7 Add" at bounding box center [380, 327] width 372 height 19
click at [286, 273] on div "Slides 7 / 7 Add" at bounding box center [380, 327] width 372 height 19
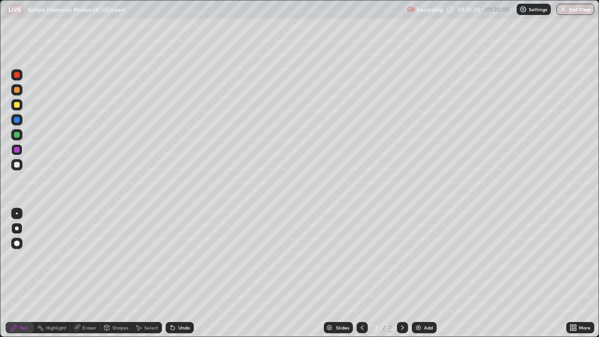
click at [275, 273] on div "Slides 7 / 7 Add" at bounding box center [380, 327] width 372 height 19
click at [287, 273] on div "Slides 7 / 7 Add" at bounding box center [380, 327] width 372 height 19
click at [262, 273] on div "Slides 7 / 7 Add" at bounding box center [380, 327] width 372 height 19
click at [256, 273] on div "Slides 7 / 7 Add" at bounding box center [380, 327] width 372 height 19
click at [88, 273] on div "Eraser" at bounding box center [89, 327] width 14 height 5
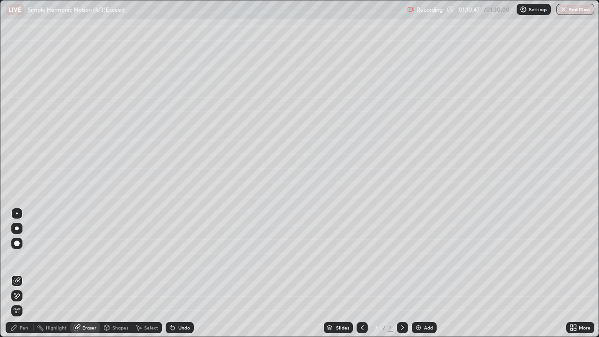
click at [17, 273] on icon at bounding box center [13, 327] width 7 height 7
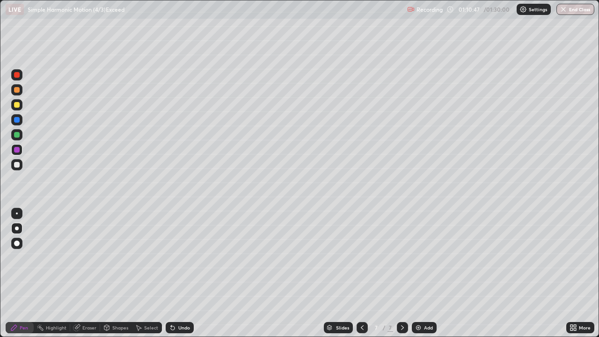
click at [20, 166] on div at bounding box center [16, 164] width 11 height 11
click at [181, 273] on div "Undo" at bounding box center [184, 327] width 12 height 5
click at [179, 273] on div "Undo" at bounding box center [184, 327] width 12 height 5
click at [18, 151] on div at bounding box center [17, 150] width 6 height 6
click at [81, 273] on div "Eraser" at bounding box center [85, 327] width 30 height 11
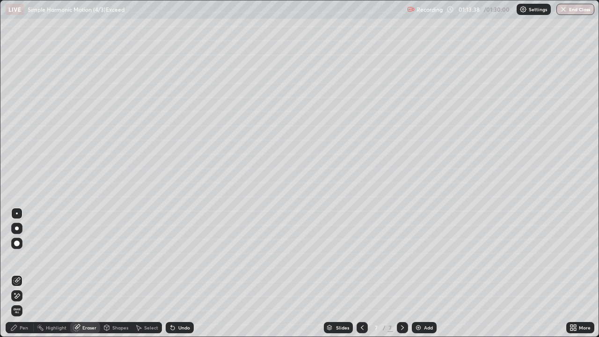
click at [17, 273] on icon at bounding box center [16, 296] width 7 height 8
click at [179, 273] on div "Undo" at bounding box center [184, 327] width 12 height 5
click at [17, 273] on icon at bounding box center [13, 327] width 7 height 7
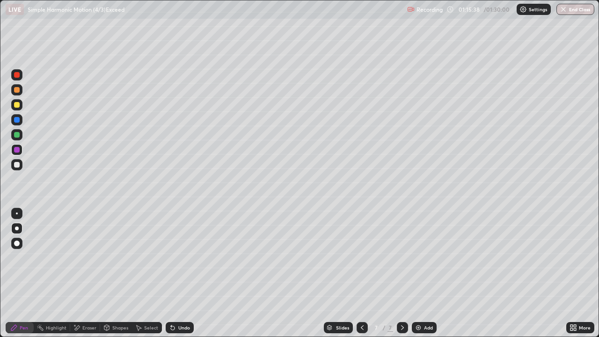
click at [14, 149] on div at bounding box center [17, 150] width 6 height 6
click at [18, 106] on div at bounding box center [17, 105] width 6 height 6
click at [421, 273] on div "Add" at bounding box center [424, 327] width 25 height 11
click at [114, 273] on div "Shapes" at bounding box center [120, 327] width 16 height 5
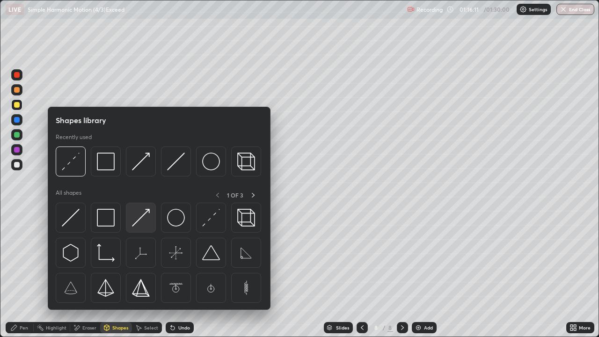
click at [136, 224] on img at bounding box center [141, 218] width 18 height 18
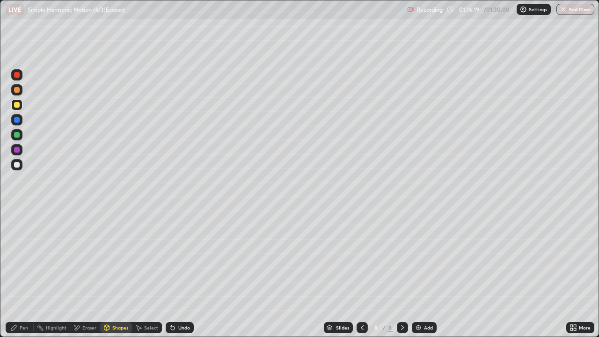
click at [111, 273] on div "Shapes" at bounding box center [116, 327] width 32 height 11
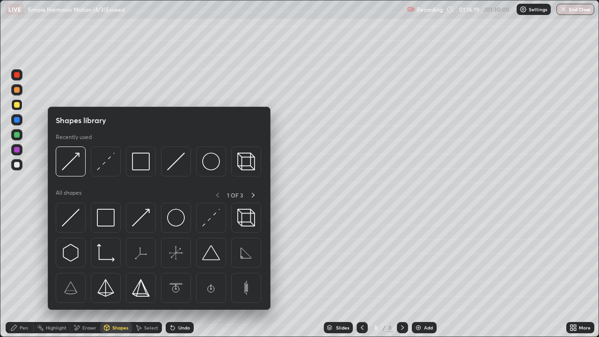
click at [22, 273] on div "Pen" at bounding box center [24, 327] width 8 height 5
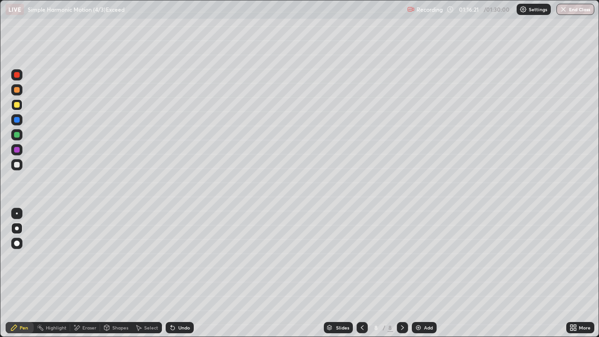
click at [18, 164] on div at bounding box center [17, 165] width 6 height 6
click at [113, 273] on div "Shapes" at bounding box center [120, 327] width 16 height 5
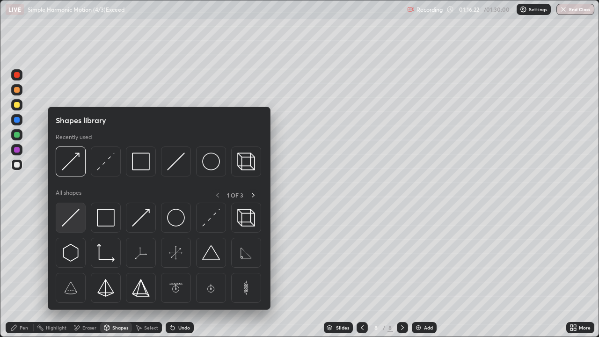
click at [76, 221] on img at bounding box center [71, 218] width 18 height 18
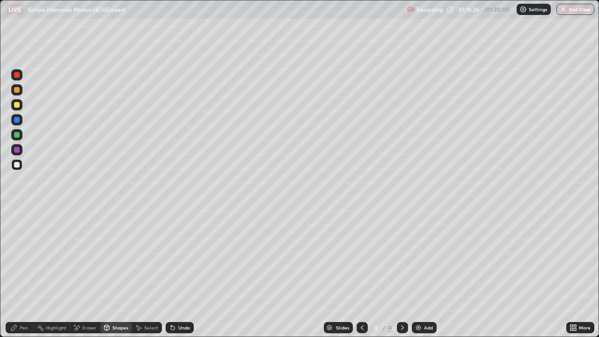
click at [22, 273] on div "Pen" at bounding box center [24, 327] width 8 height 5
click at [19, 107] on div at bounding box center [17, 105] width 6 height 6
click at [175, 273] on icon at bounding box center [172, 327] width 7 height 7
click at [15, 168] on div at bounding box center [16, 164] width 11 height 11
click at [17, 135] on div at bounding box center [17, 135] width 6 height 6
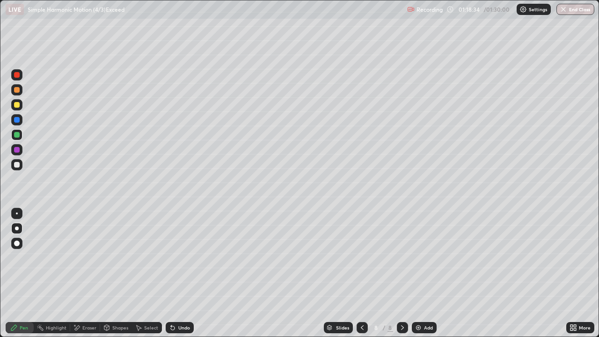
click at [18, 164] on div at bounding box center [17, 165] width 6 height 6
click at [178, 273] on div "Undo" at bounding box center [184, 327] width 12 height 5
click at [17, 135] on div at bounding box center [17, 135] width 6 height 6
click at [89, 273] on div "Eraser" at bounding box center [89, 327] width 14 height 5
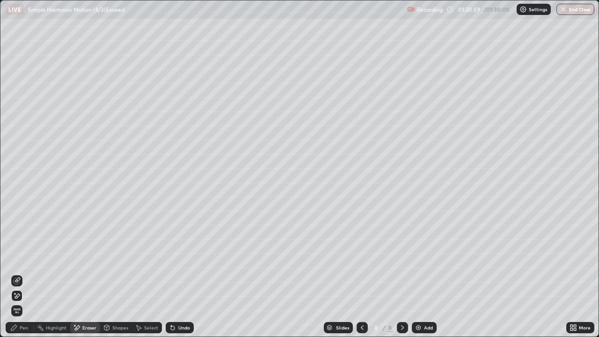
click at [23, 273] on div "Pen" at bounding box center [24, 327] width 8 height 5
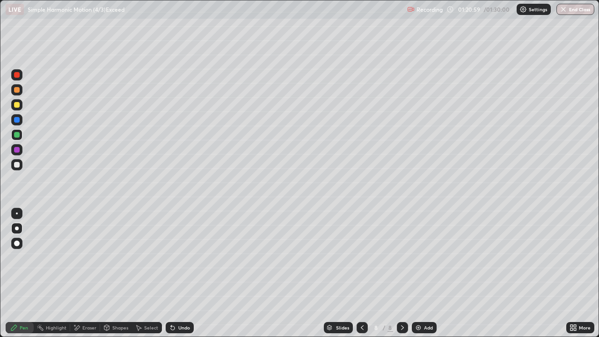
click at [17, 150] on div at bounding box center [17, 150] width 6 height 6
click at [17, 165] on div at bounding box center [17, 165] width 6 height 6
click at [17, 137] on div at bounding box center [17, 135] width 6 height 6
click at [17, 164] on div at bounding box center [17, 165] width 6 height 6
click at [13, 150] on div at bounding box center [16, 149] width 11 height 11
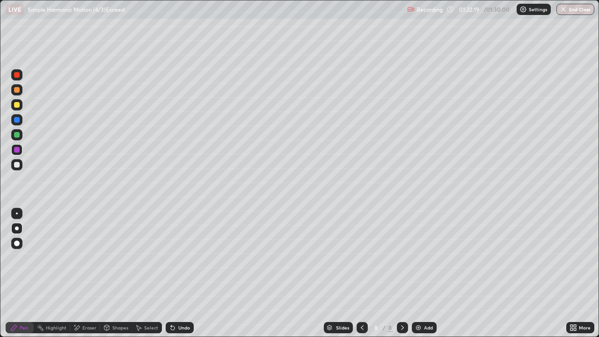
click at [16, 165] on div at bounding box center [17, 165] width 6 height 6
click at [17, 135] on div at bounding box center [17, 135] width 6 height 6
click at [17, 163] on div at bounding box center [17, 165] width 6 height 6
click at [181, 273] on div "Undo" at bounding box center [184, 327] width 12 height 5
click at [183, 273] on div "Undo" at bounding box center [180, 327] width 28 height 11
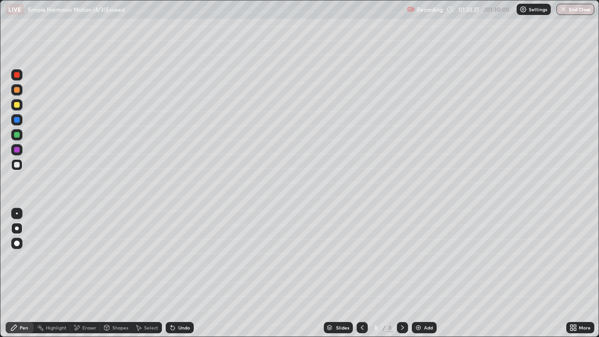
click at [185, 273] on div "Undo" at bounding box center [180, 327] width 28 height 11
click at [422, 273] on div "Add" at bounding box center [424, 327] width 25 height 11
click at [19, 106] on div at bounding box center [16, 104] width 11 height 11
click at [114, 273] on div "Shapes" at bounding box center [120, 327] width 16 height 5
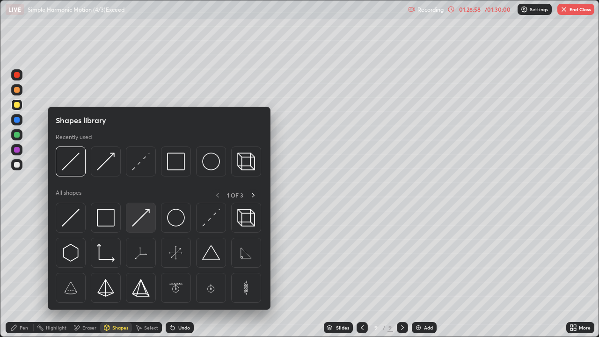
click at [139, 221] on img at bounding box center [141, 218] width 18 height 18
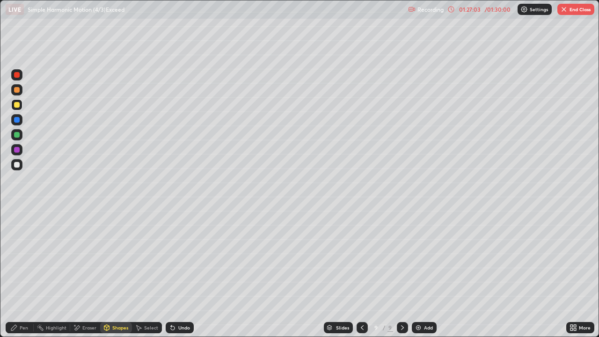
click at [21, 273] on div "Pen" at bounding box center [24, 327] width 8 height 5
click at [115, 273] on div "Shapes" at bounding box center [120, 327] width 16 height 5
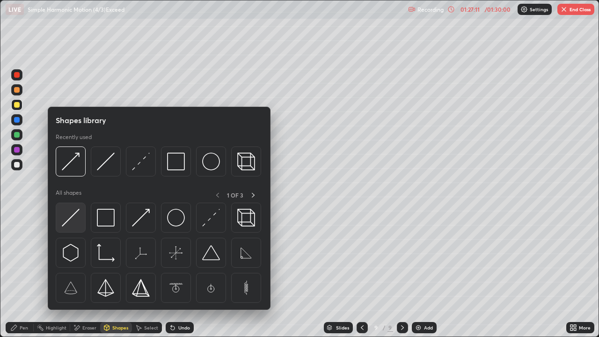
click at [73, 217] on img at bounding box center [71, 218] width 18 height 18
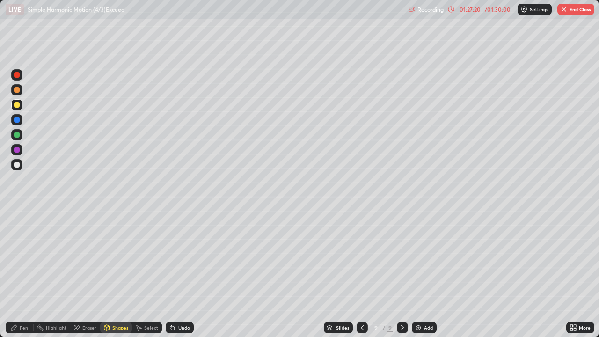
click at [20, 273] on div "Pen" at bounding box center [24, 327] width 8 height 5
click at [17, 167] on div at bounding box center [17, 165] width 6 height 6
click at [20, 106] on div at bounding box center [16, 104] width 11 height 11
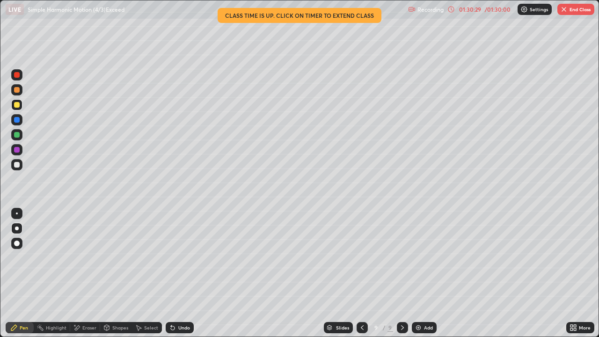
click at [478, 11] on div "01:30:29" at bounding box center [469, 10] width 26 height 6
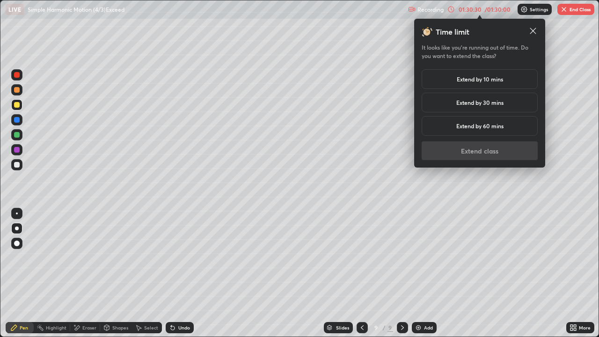
click at [481, 80] on h5 "Extend by 10 mins" at bounding box center [479, 79] width 46 height 8
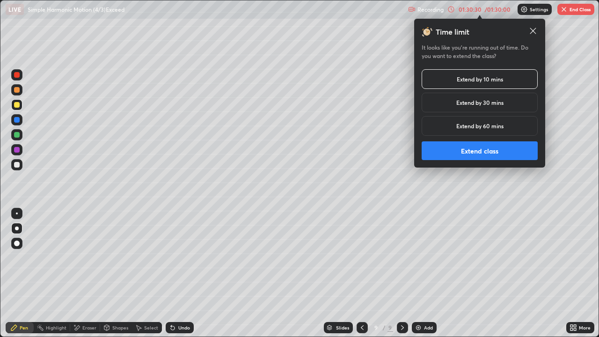
click at [476, 154] on button "Extend class" at bounding box center [479, 150] width 116 height 19
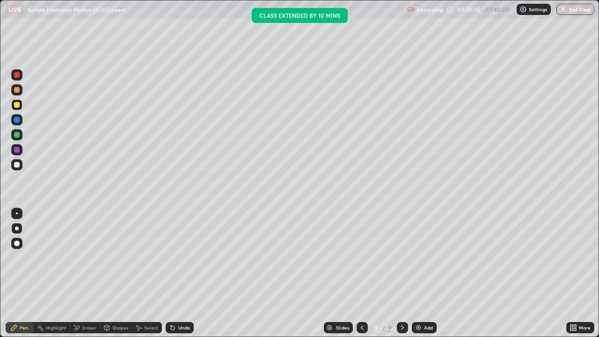
click at [17, 168] on div at bounding box center [16, 164] width 11 height 11
click at [20, 134] on div at bounding box center [16, 134] width 11 height 11
click at [22, 161] on div at bounding box center [16, 164] width 11 height 11
click at [178, 273] on div "Undo" at bounding box center [184, 327] width 12 height 5
click at [186, 273] on div "Undo" at bounding box center [180, 327] width 28 height 11
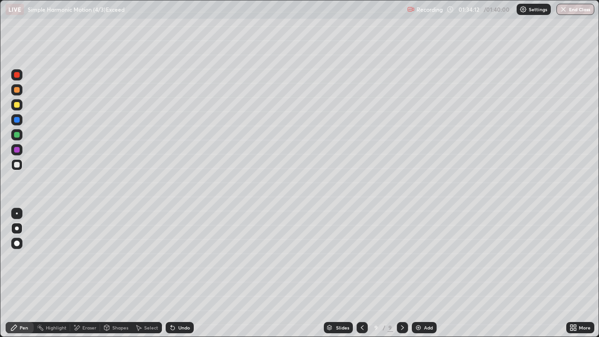
click at [181, 273] on div "Undo" at bounding box center [184, 327] width 12 height 5
click at [18, 136] on div at bounding box center [17, 135] width 6 height 6
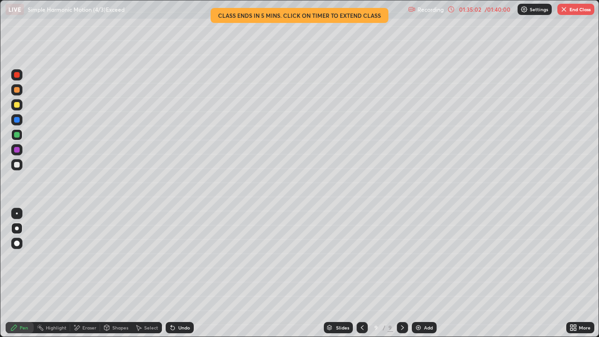
click at [17, 166] on div at bounding box center [17, 165] width 6 height 6
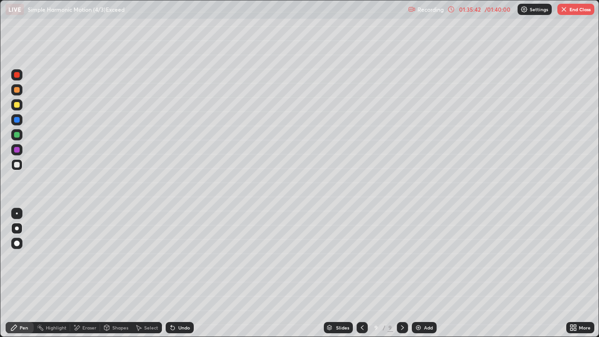
click at [21, 148] on div at bounding box center [16, 149] width 11 height 11
click at [15, 165] on div at bounding box center [17, 165] width 6 height 6
click at [172, 273] on icon at bounding box center [173, 328] width 4 height 4
click at [175, 273] on div "Undo" at bounding box center [180, 327] width 28 height 11
click at [426, 273] on div "Add" at bounding box center [424, 327] width 25 height 11
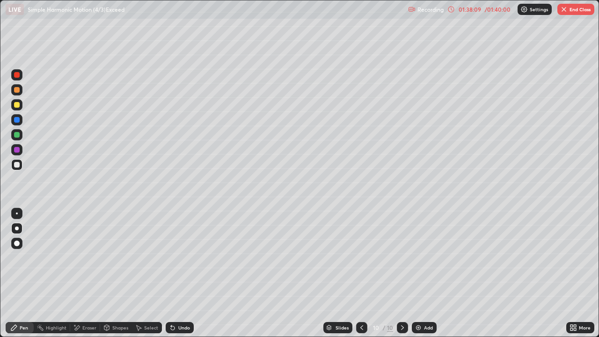
click at [17, 104] on div at bounding box center [17, 105] width 6 height 6
click at [115, 273] on div "Shapes" at bounding box center [120, 327] width 16 height 5
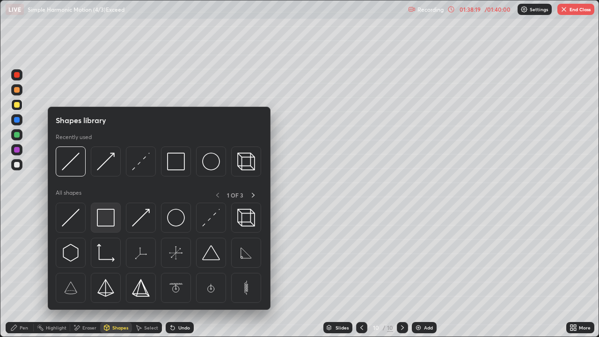
click at [105, 215] on img at bounding box center [106, 218] width 18 height 18
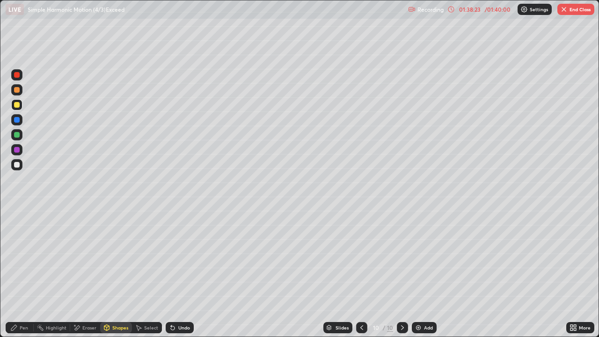
click at [24, 273] on div "Pen" at bounding box center [24, 327] width 8 height 5
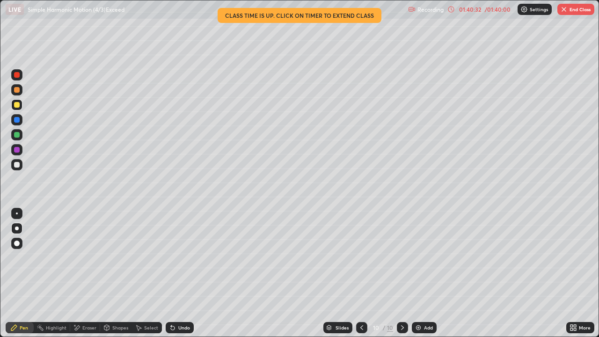
click at [17, 165] on div at bounding box center [17, 165] width 6 height 6
click at [18, 136] on div at bounding box center [17, 135] width 6 height 6
click at [19, 165] on div at bounding box center [17, 165] width 6 height 6
click at [17, 165] on div at bounding box center [17, 165] width 6 height 6
click at [16, 152] on div at bounding box center [17, 150] width 6 height 6
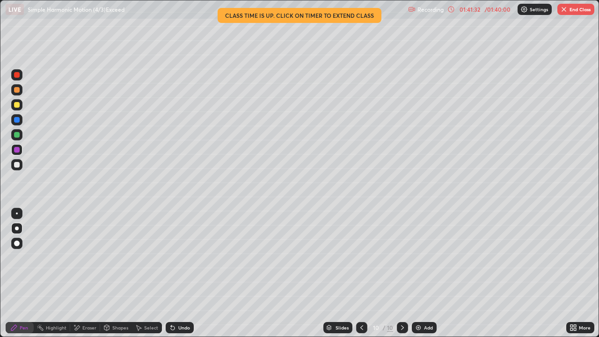
click at [16, 166] on div at bounding box center [17, 165] width 6 height 6
click at [491, 7] on div "/ 01:40:00" at bounding box center [497, 10] width 29 height 6
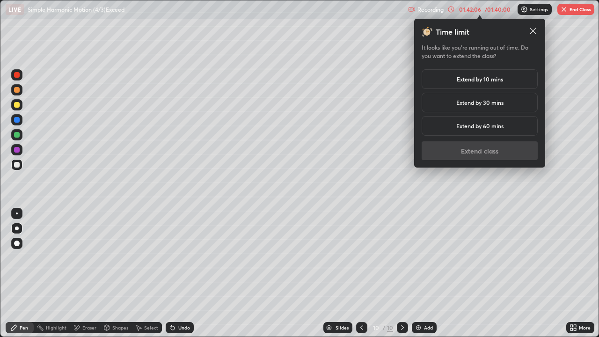
click at [485, 79] on h5 "Extend by 10 mins" at bounding box center [479, 79] width 46 height 8
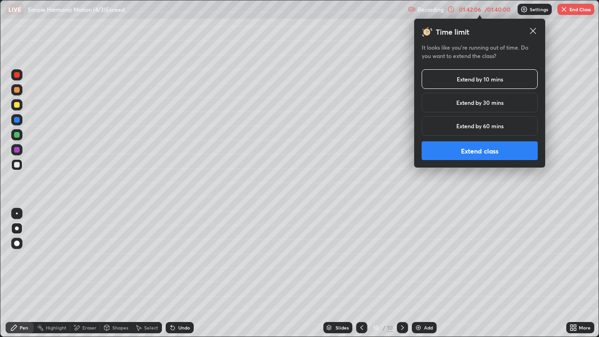
click at [469, 152] on button "Extend class" at bounding box center [479, 150] width 116 height 19
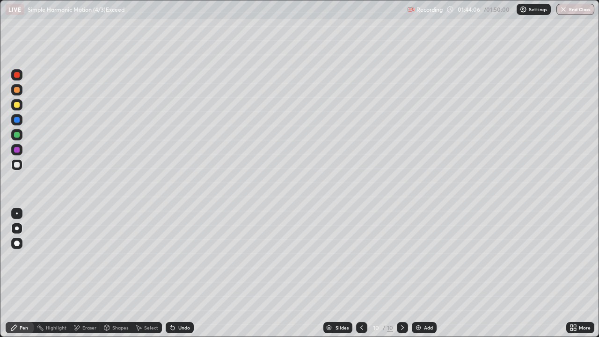
click at [576, 11] on button "End Class" at bounding box center [575, 9] width 38 height 11
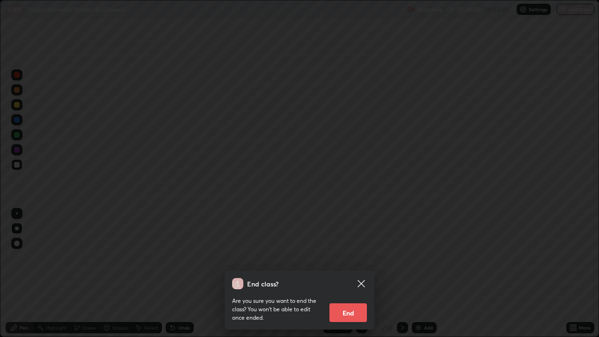
click at [356, 273] on button "End" at bounding box center [347, 312] width 37 height 19
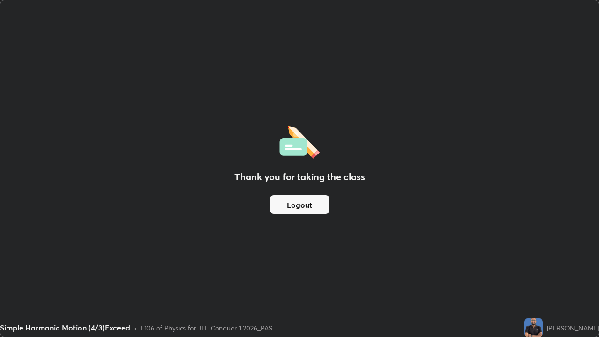
click at [286, 202] on button "Logout" at bounding box center [299, 204] width 59 height 19
